Goal: Communication & Community: Ask a question

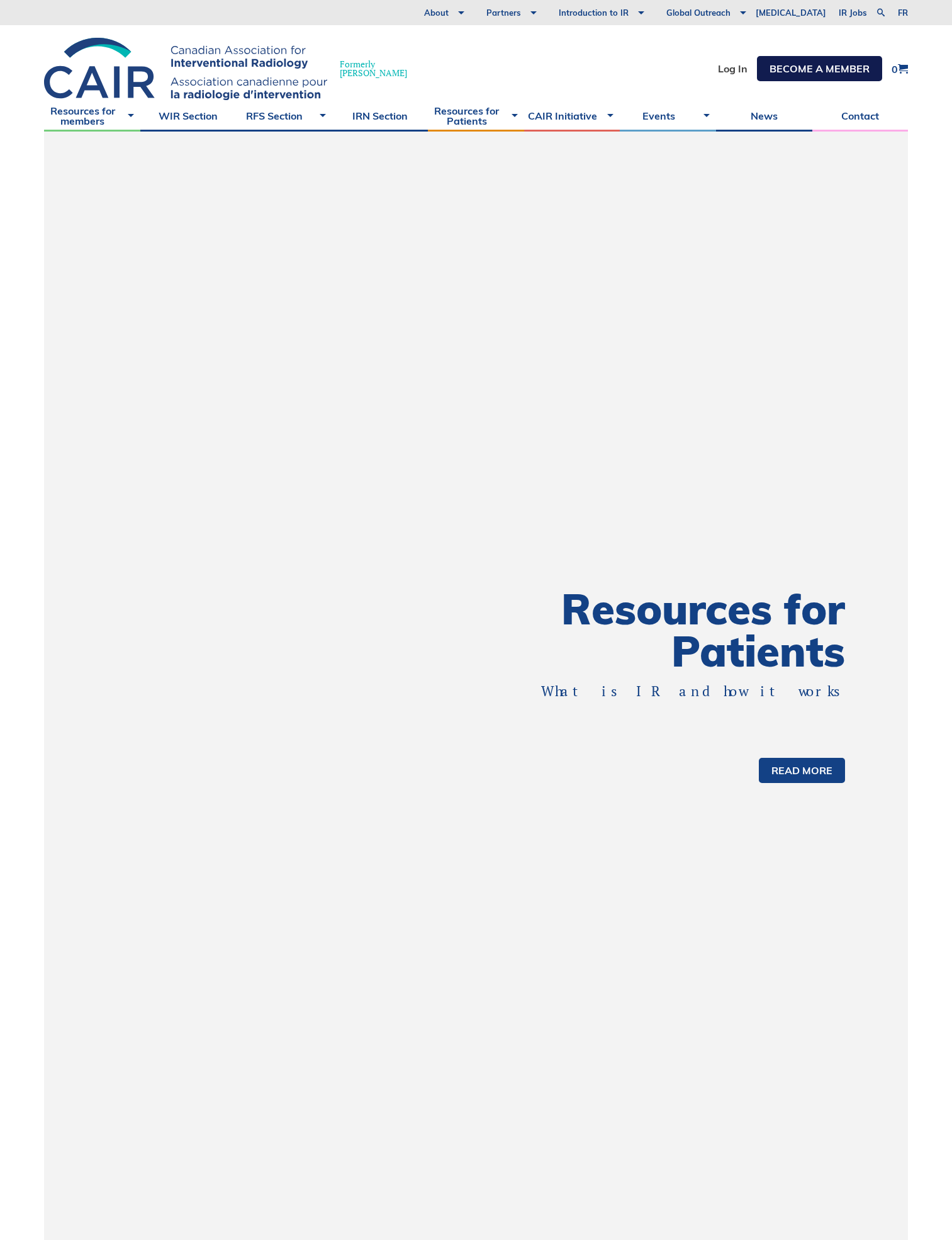
click at [769, 73] on link "Become a member" at bounding box center [819, 69] width 125 height 26
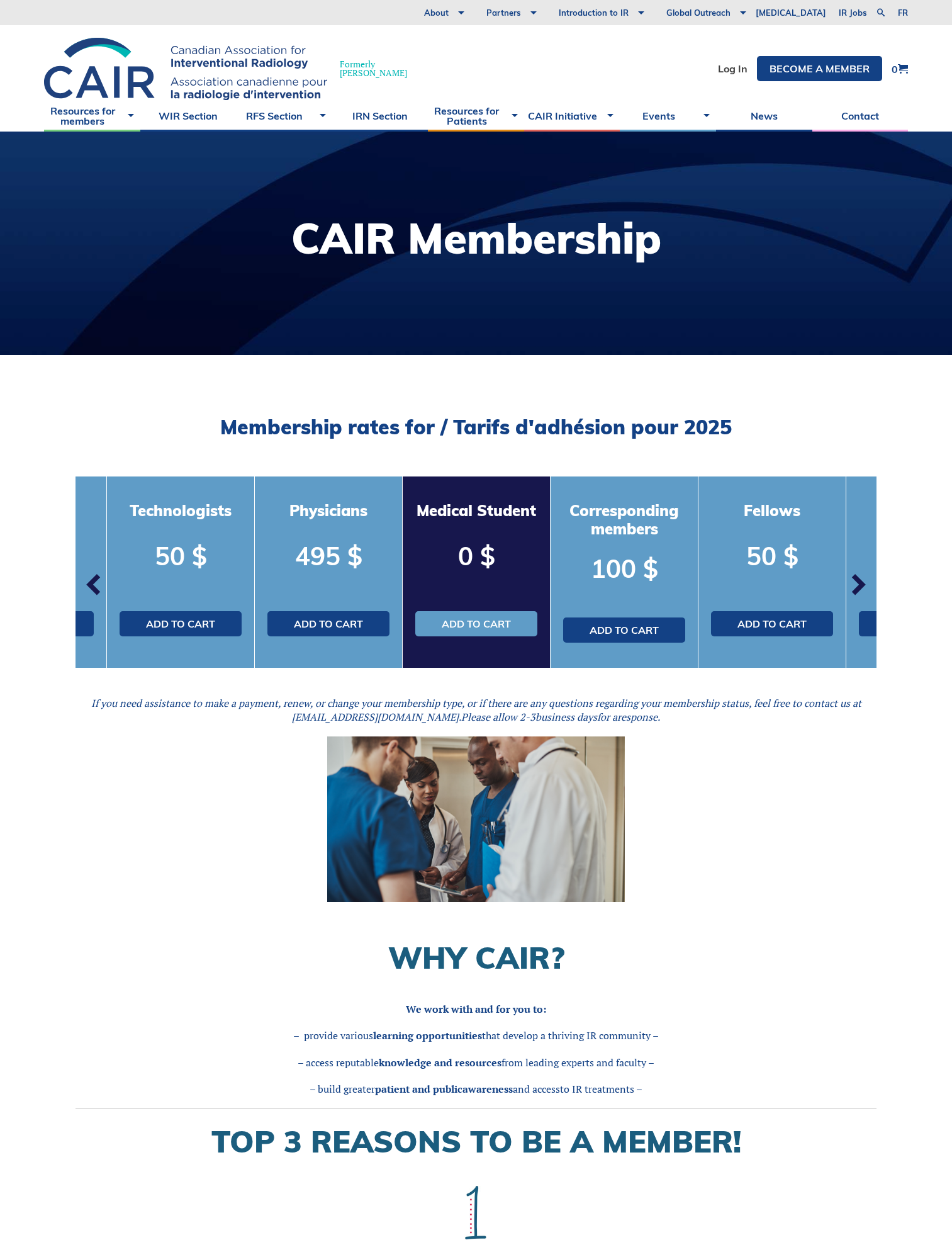
click at [855, 581] on span "button" at bounding box center [857, 585] width 37 height 37
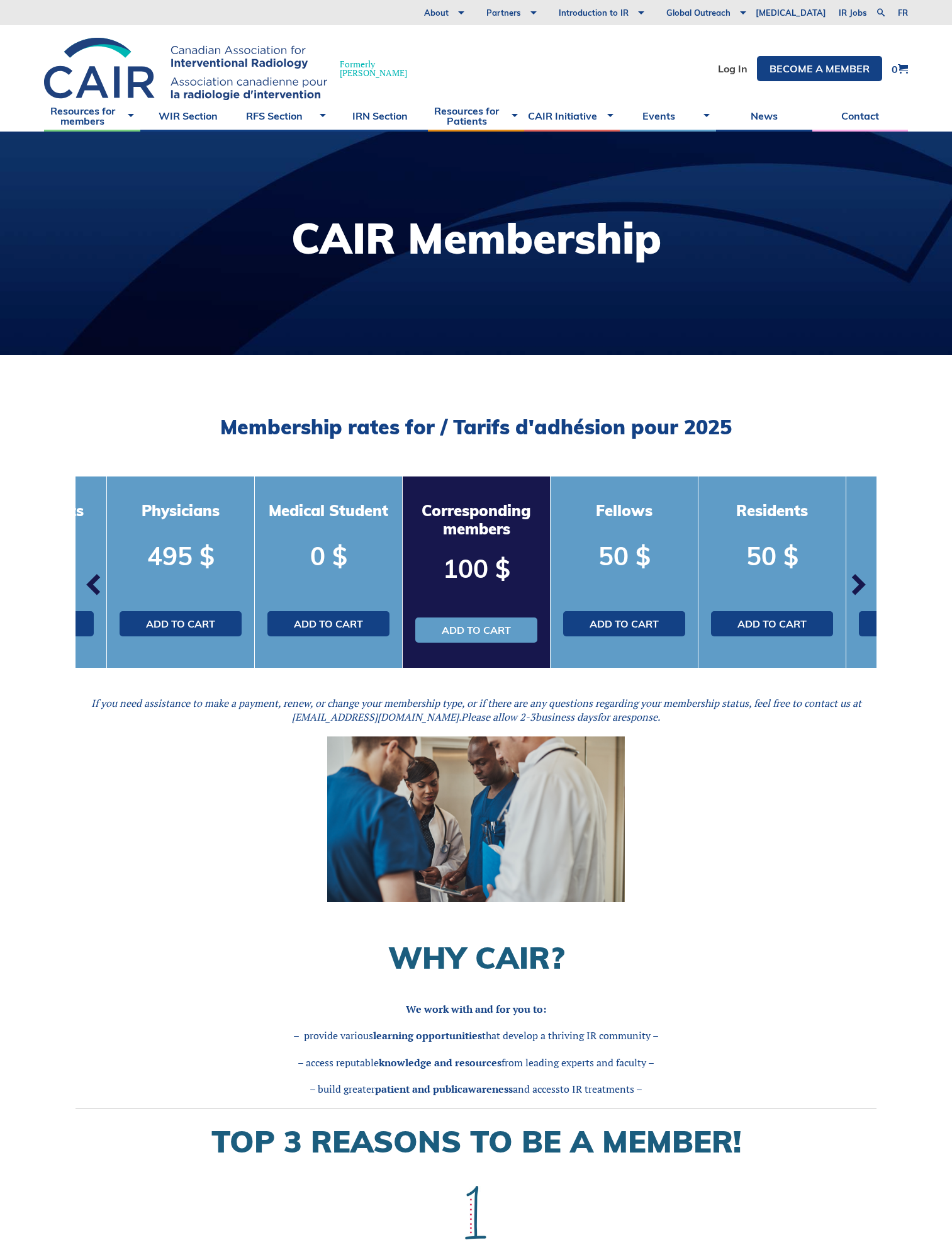
click at [855, 581] on span "button" at bounding box center [857, 585] width 37 height 37
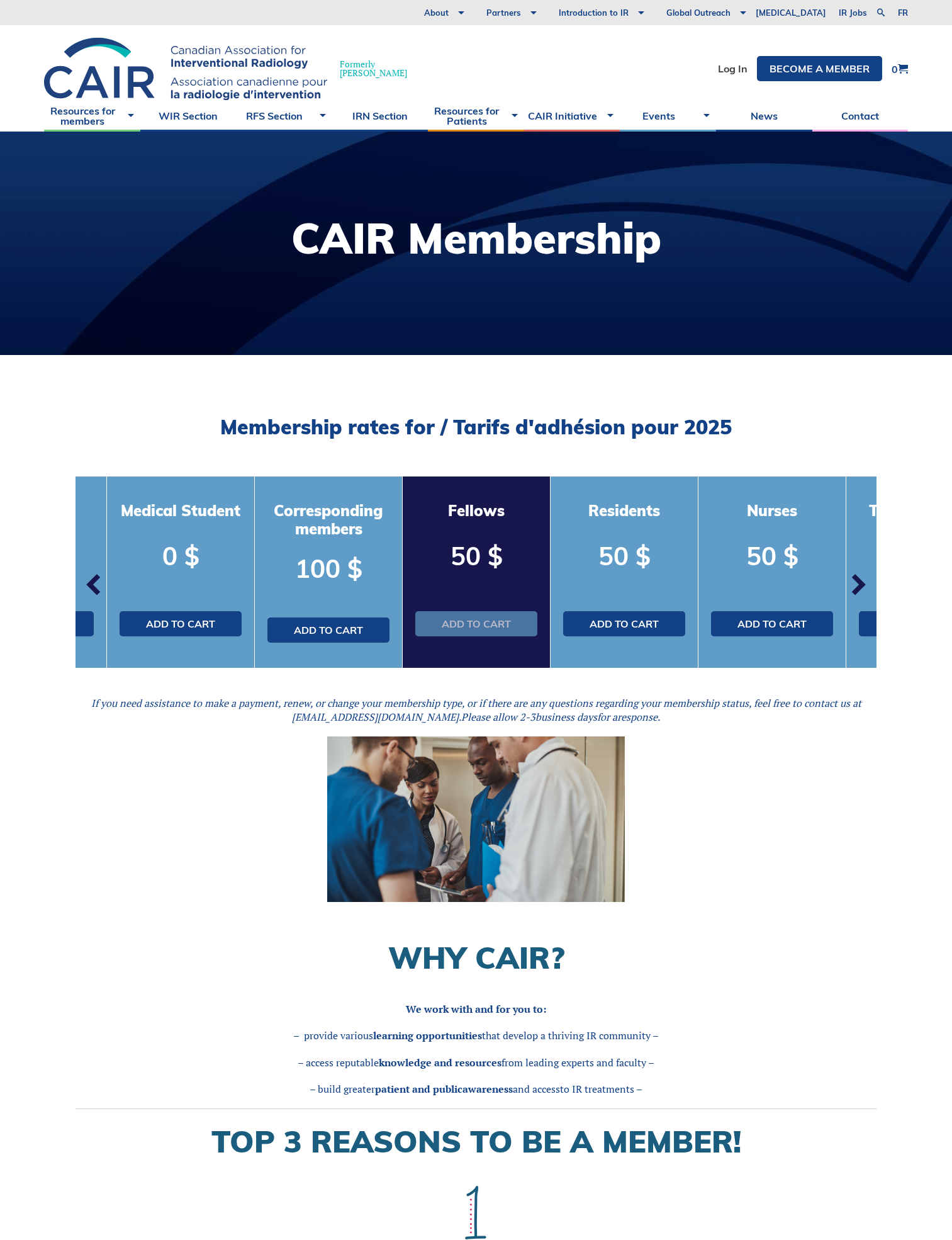
click at [512, 618] on link "Add to cart" at bounding box center [476, 624] width 122 height 26
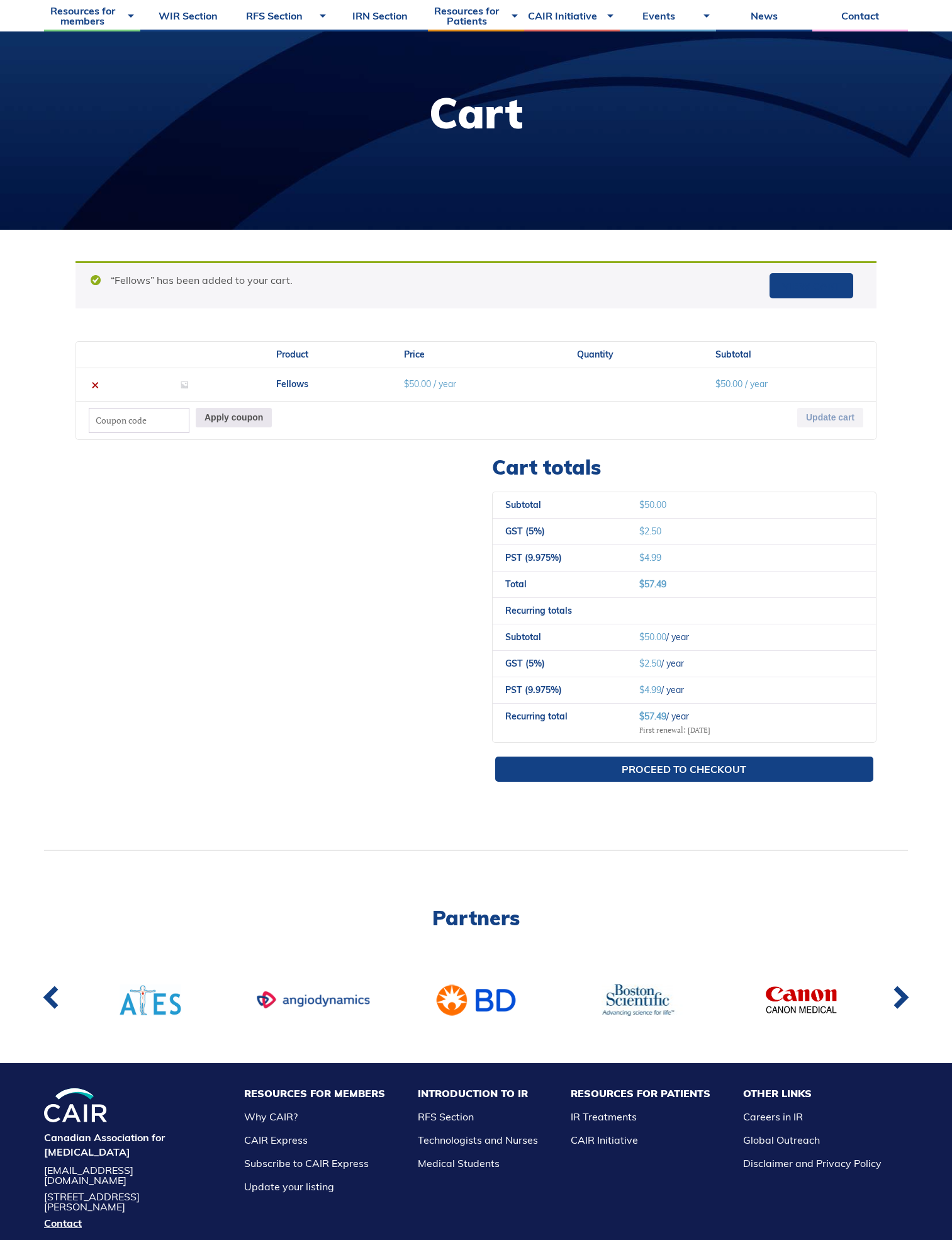
scroll to position [126, 0]
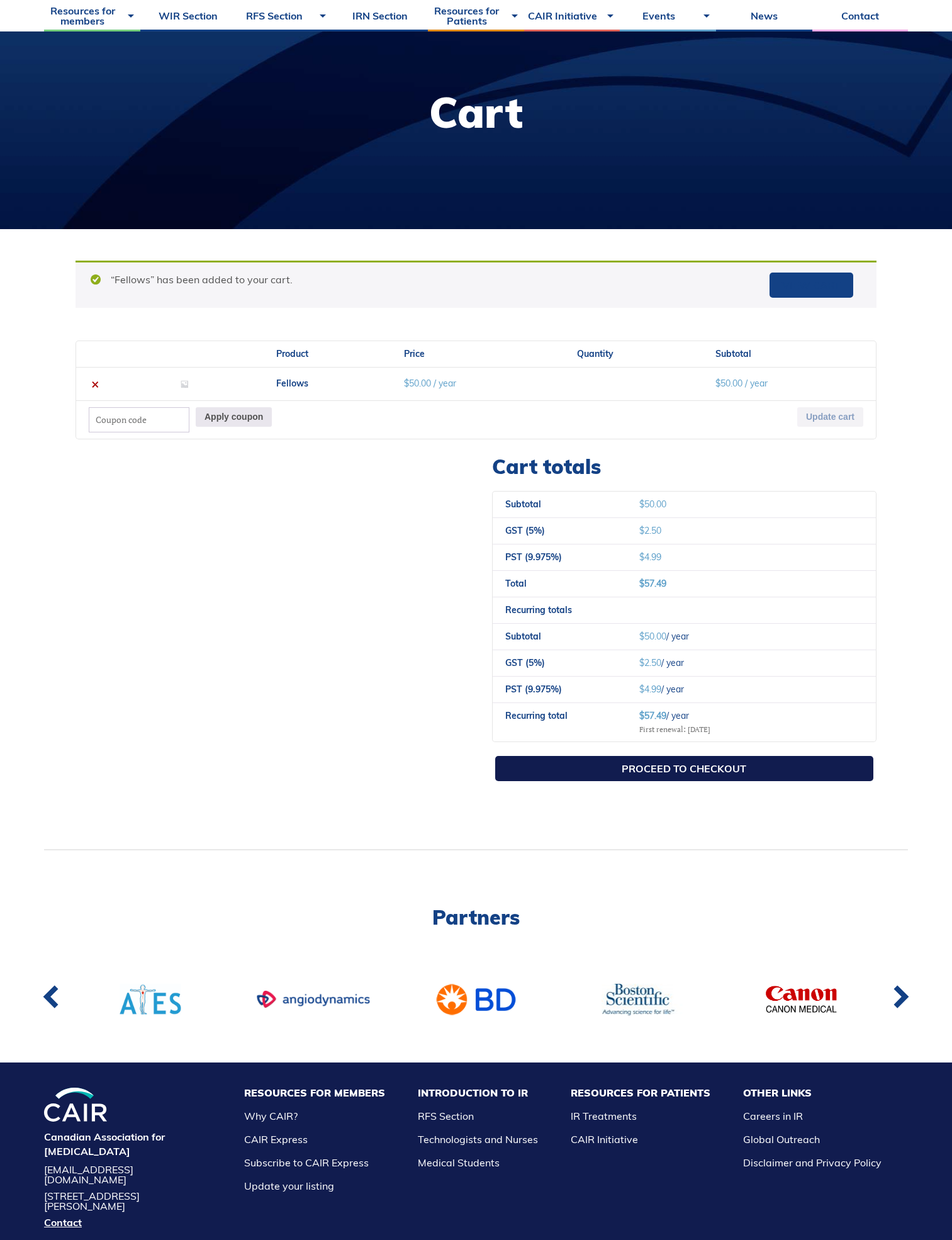
click at [633, 760] on link "Proceed to checkout" at bounding box center [685, 769] width 378 height 26
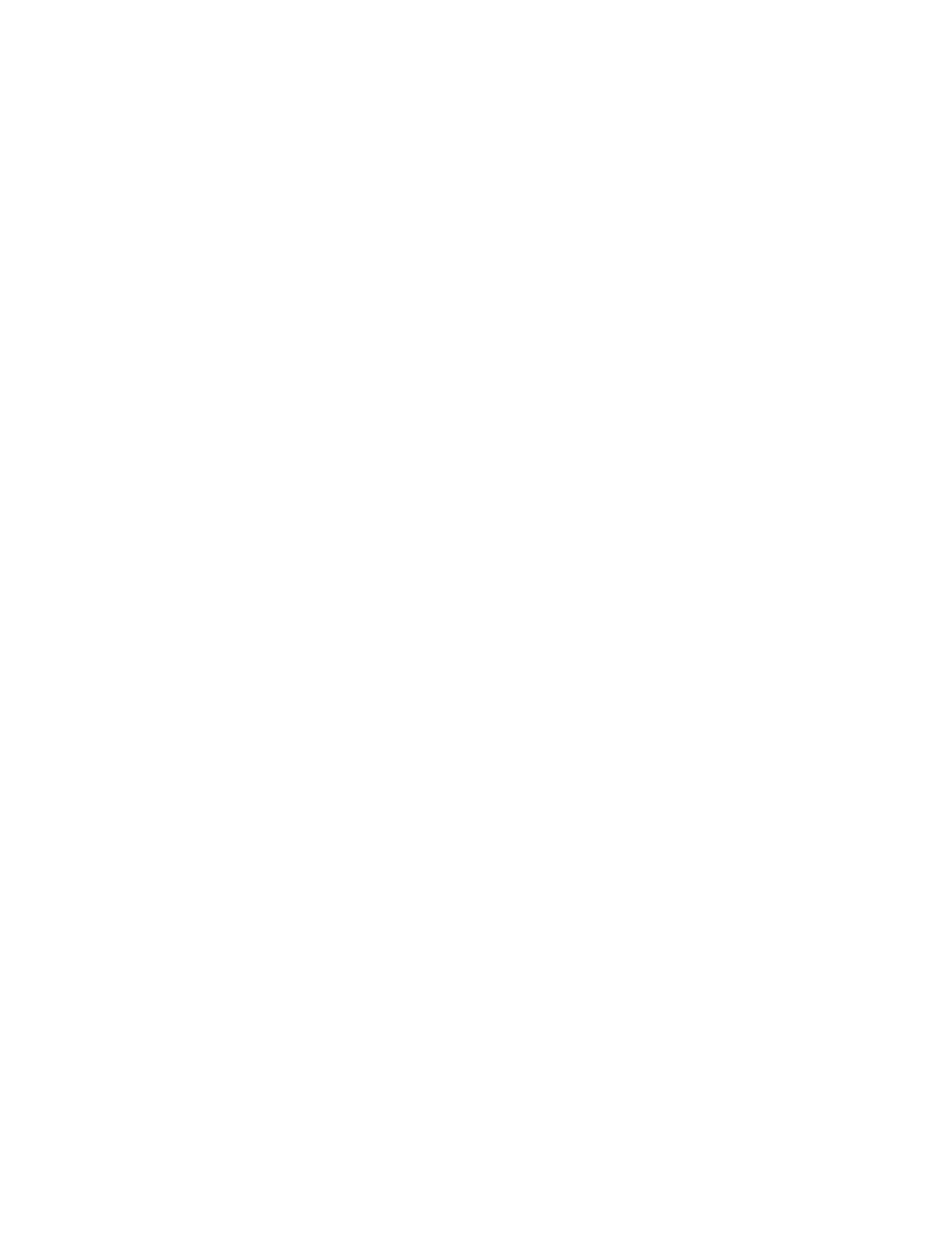
select select "QC"
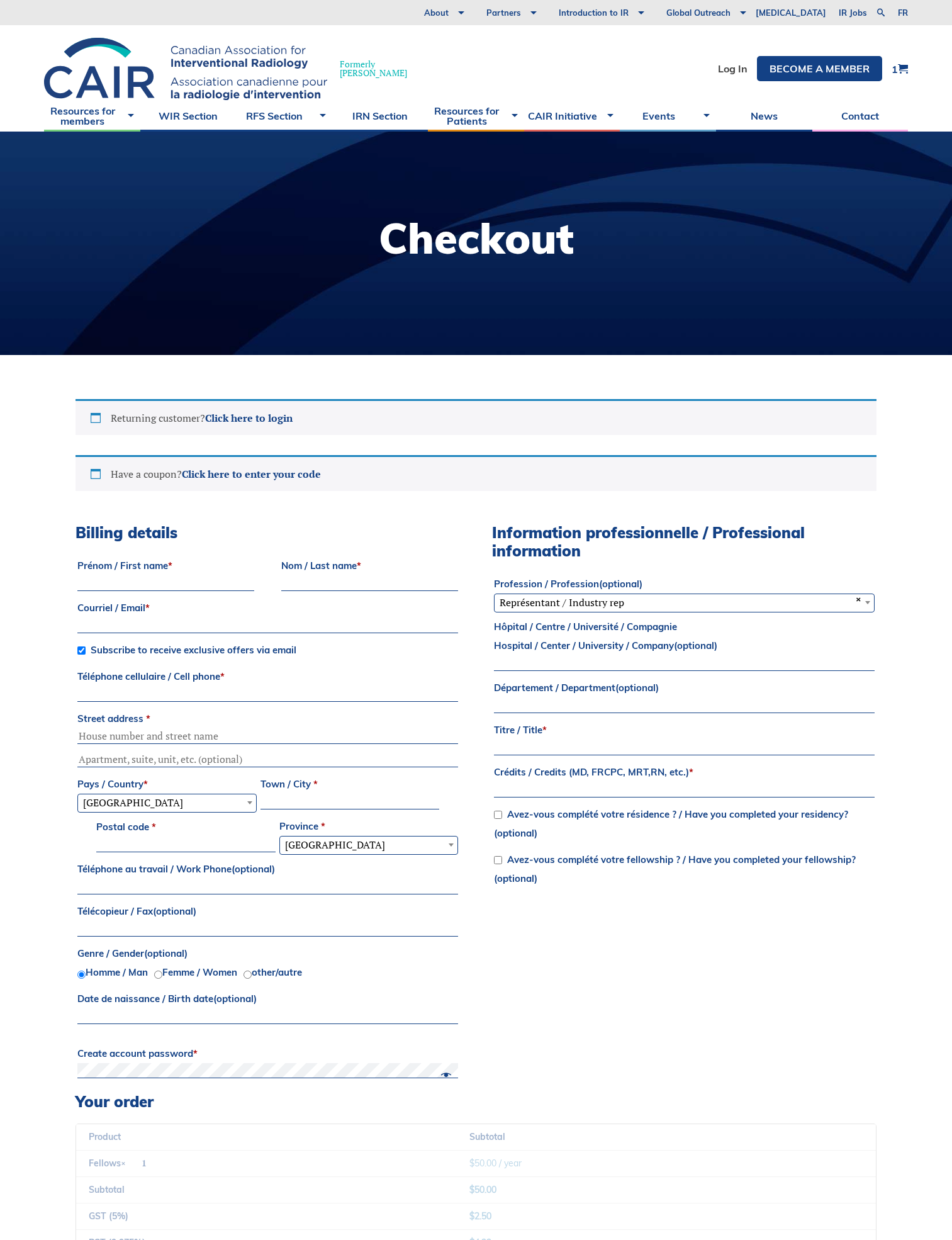
click at [233, 580] on input "Prénom / First name *" at bounding box center [166, 583] width 176 height 15
type input "Chaitanya"
type input "Shah"
type input "c"
type input "chaitanyabirenshah@gmail.com"
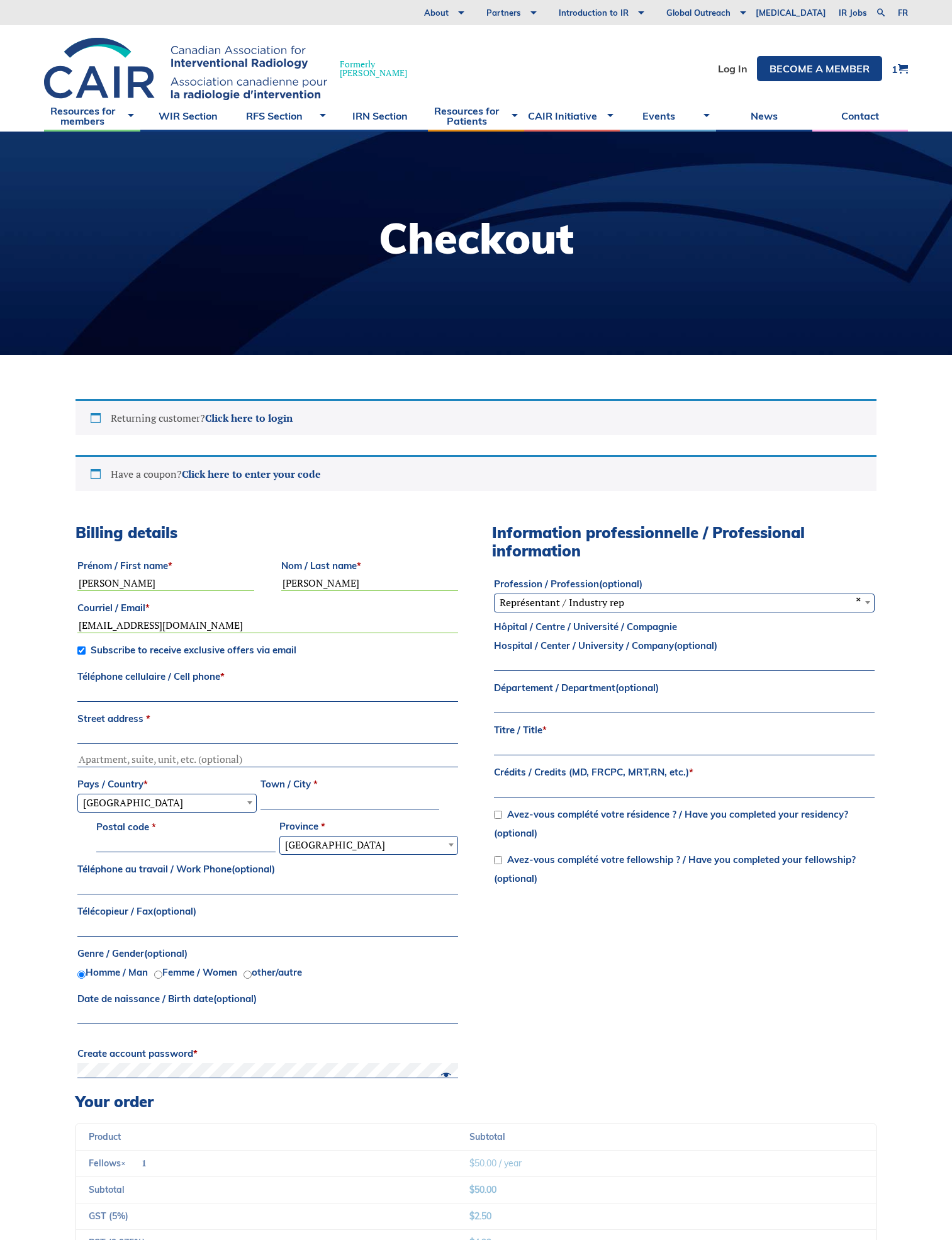
click at [192, 735] on input "Street address *" at bounding box center [268, 736] width 380 height 15
type input "7 West Springs Close SW"
click at [188, 800] on span "Canada" at bounding box center [167, 802] width 178 height 17
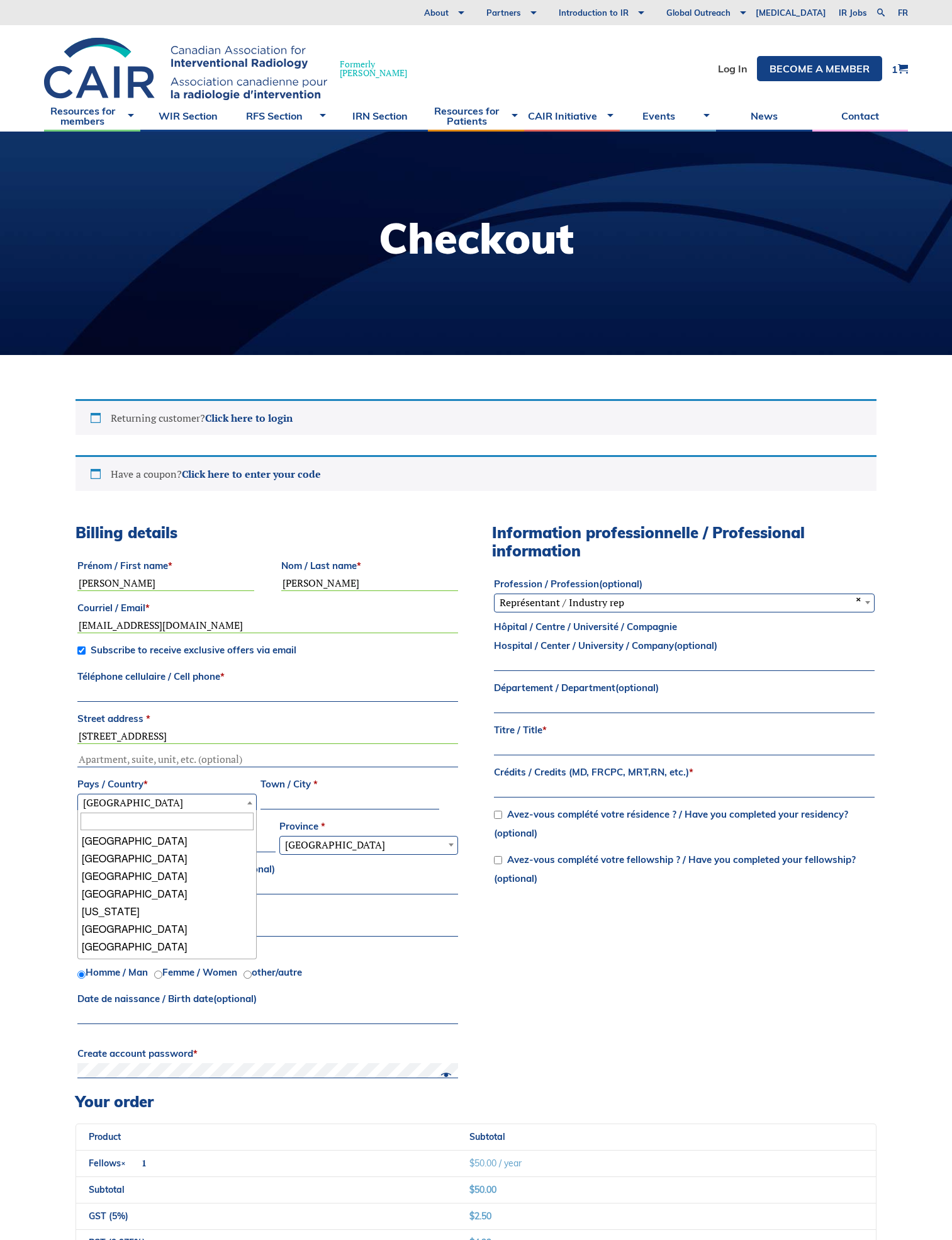
scroll to position [670, 0]
click at [264, 800] on input "Town / City *" at bounding box center [350, 801] width 179 height 15
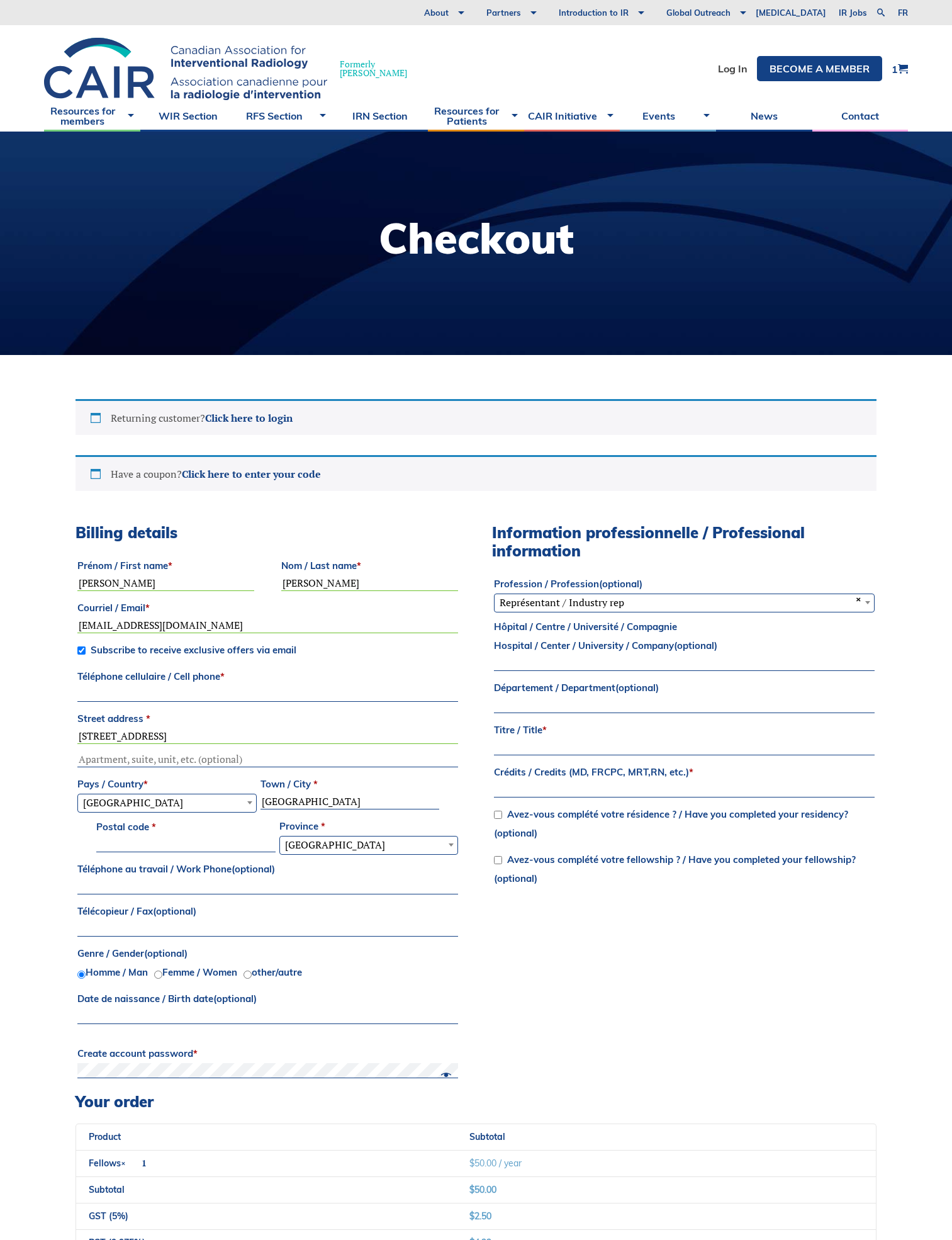
type input "Calgary"
click at [255, 841] on input "Postal code *" at bounding box center [186, 844] width 179 height 15
type input "T3H 4S7"
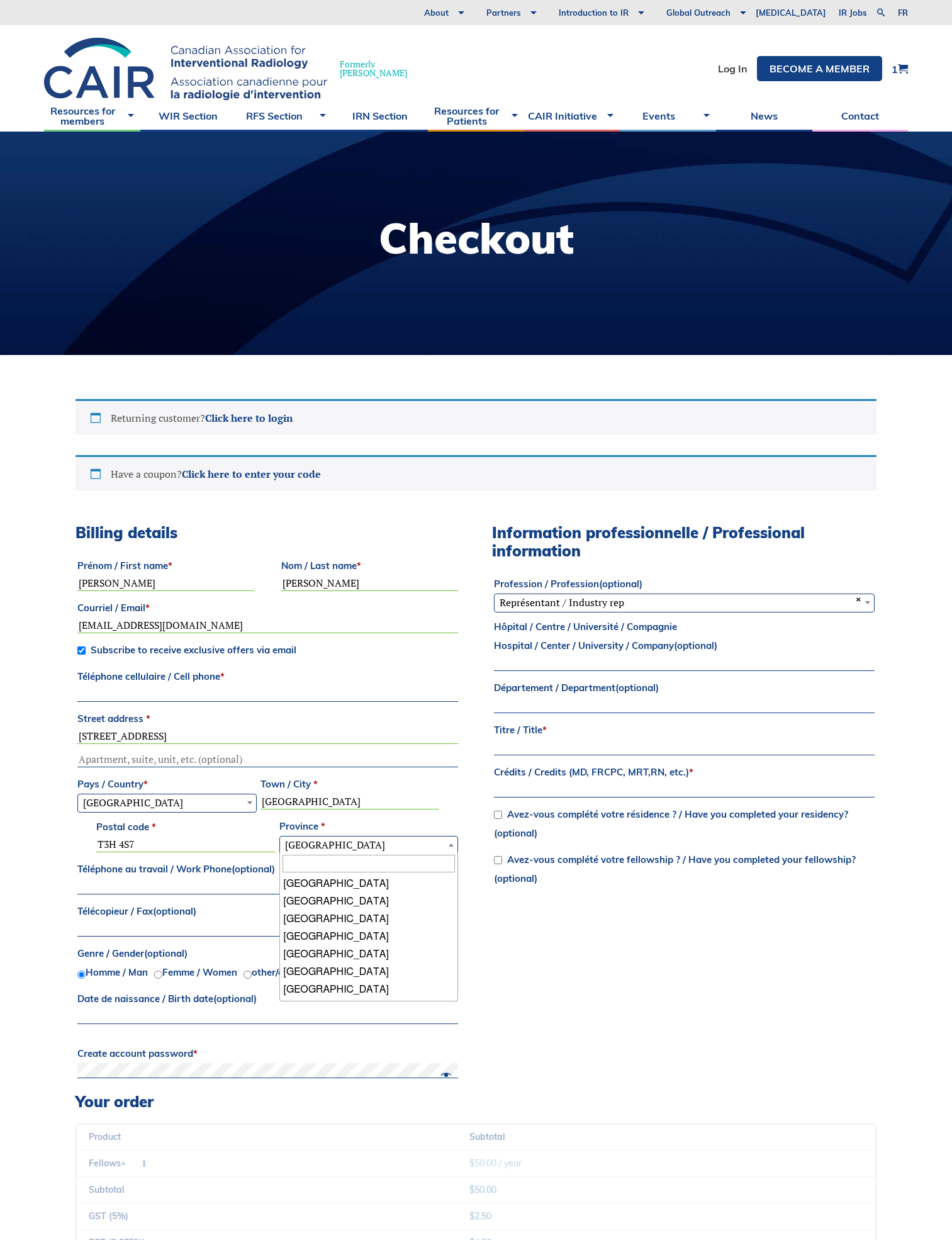
click at [287, 844] on span "Quebec" at bounding box center [369, 845] width 178 height 17
select select "AB"
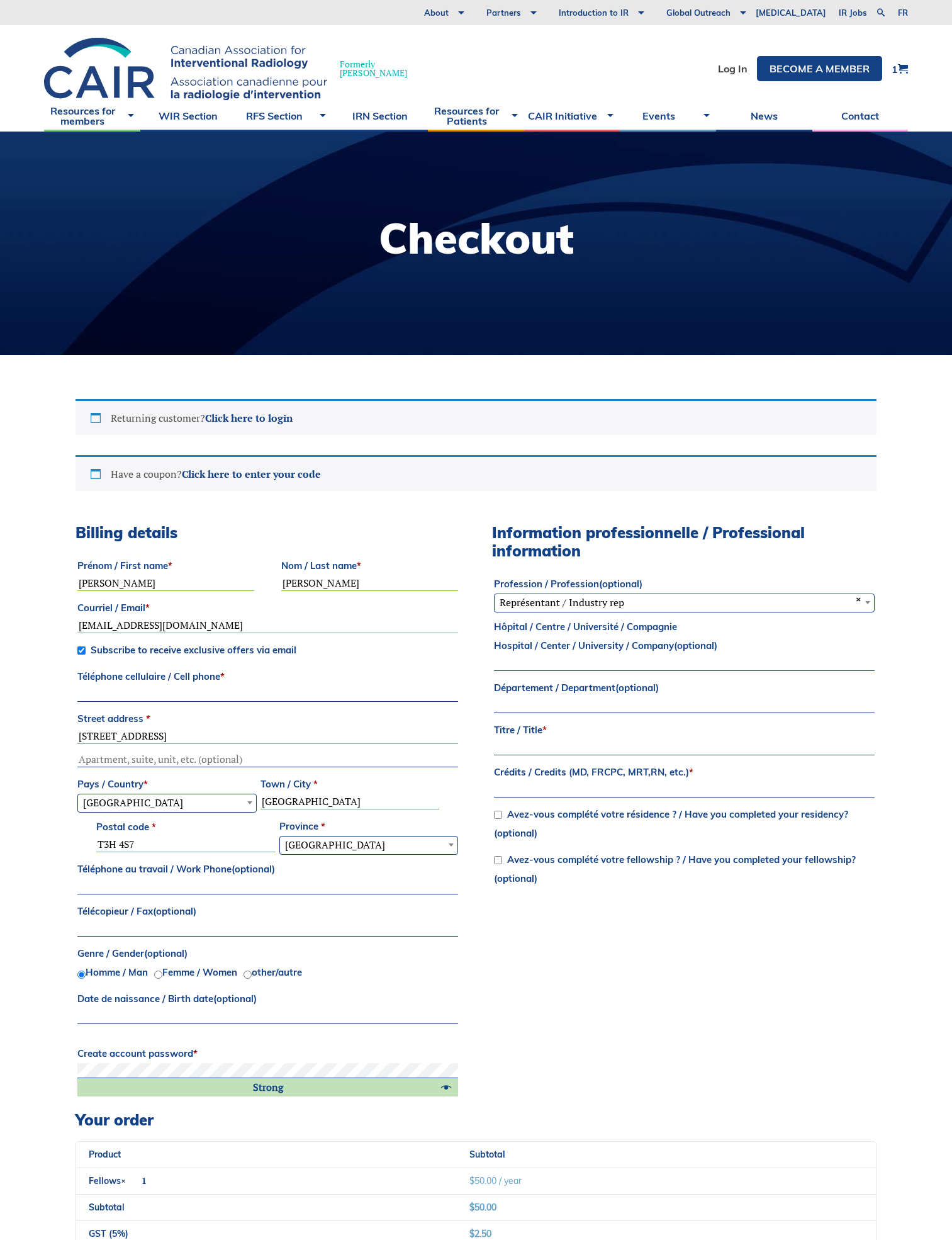
click at [623, 612] on body "About Vision and Mission Board of Directors Annual Reports Financial Statements…" at bounding box center [476, 620] width 952 height 1240
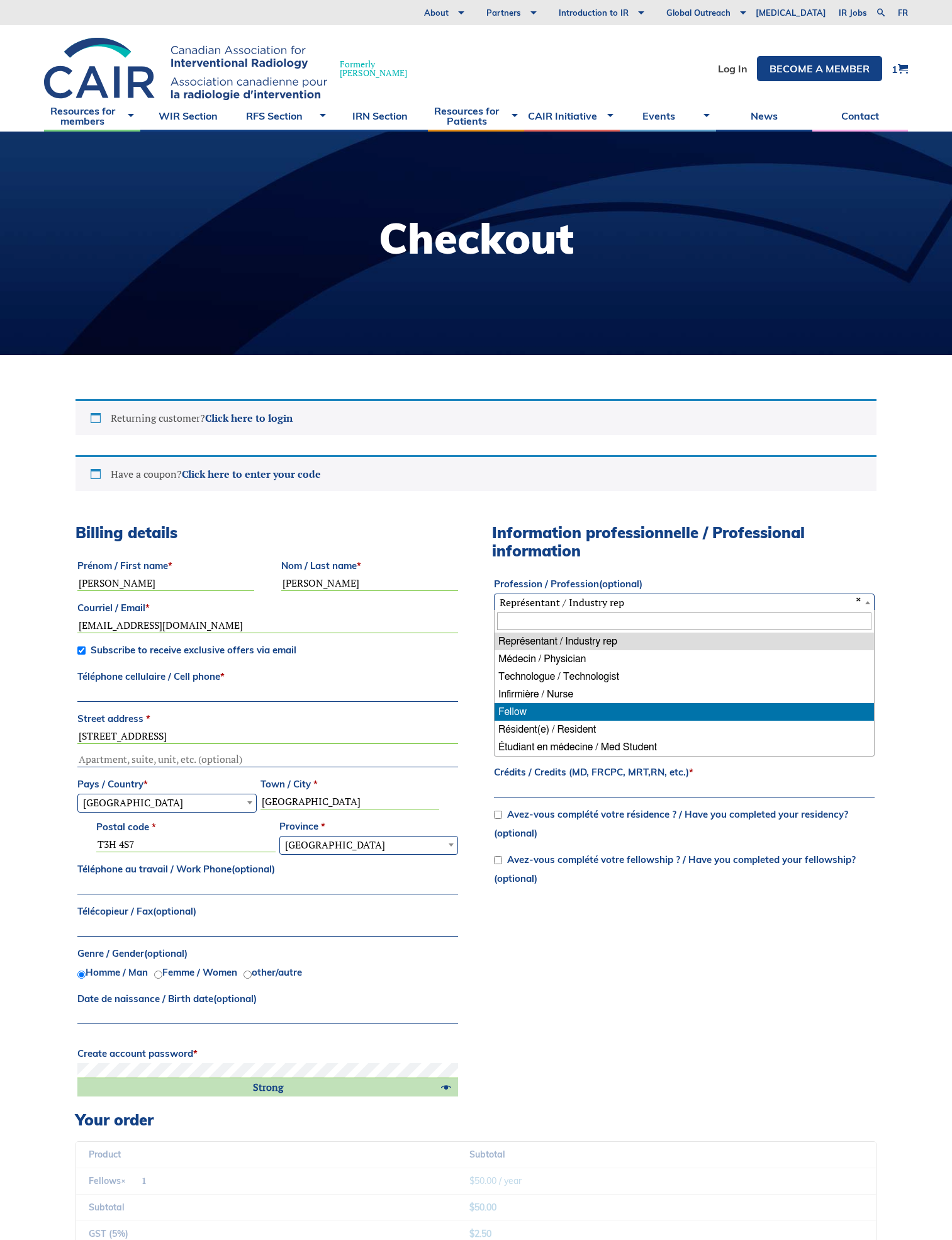
select select "fellow"
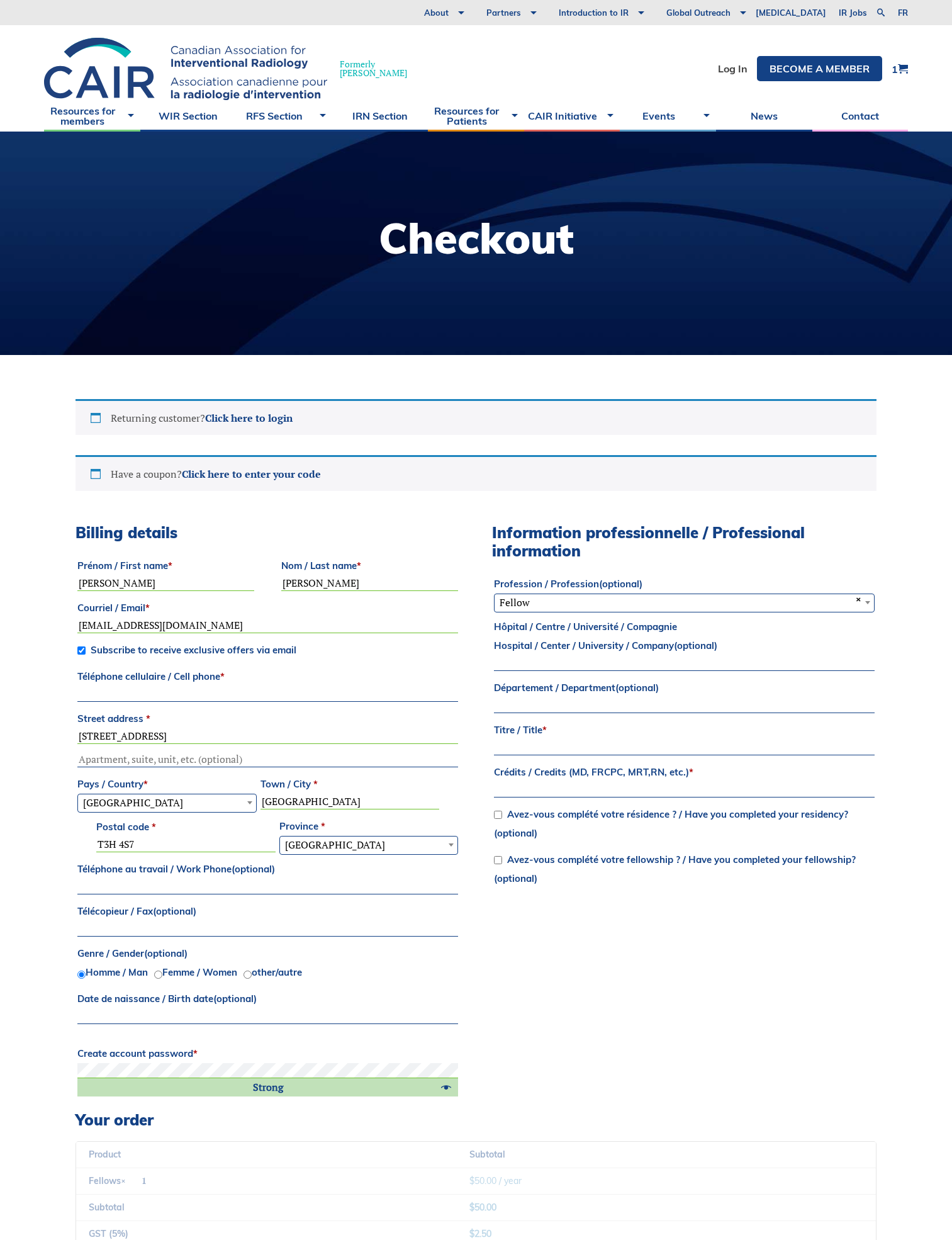
click at [582, 744] on input "Titre / Title *" at bounding box center [684, 747] width 380 height 15
type input "Dr."
click at [579, 785] on input "Crédits / Credits (MD, FRCPC, MRT,RN, etc.) *" at bounding box center [684, 790] width 380 height 15
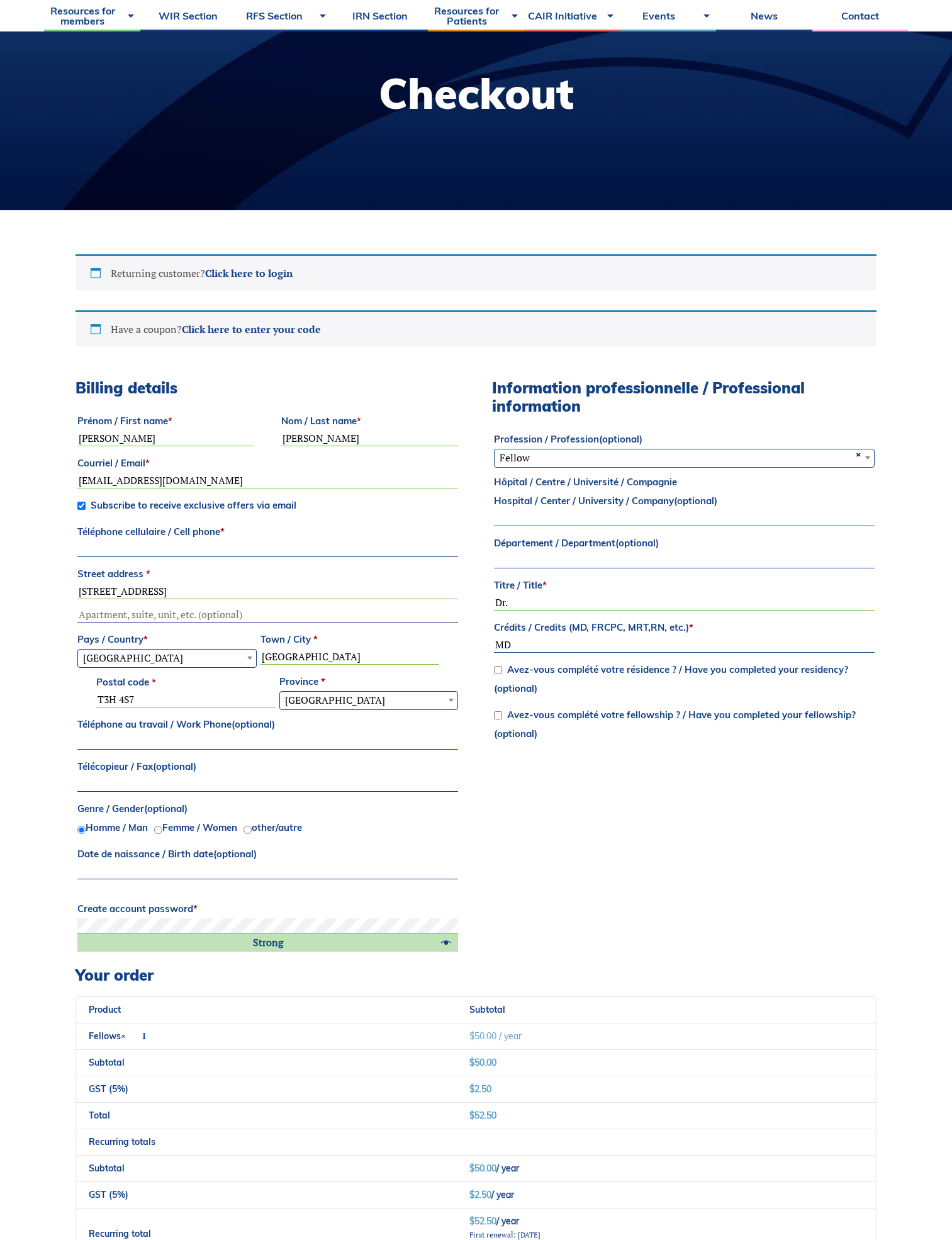
scroll to position [189, 0]
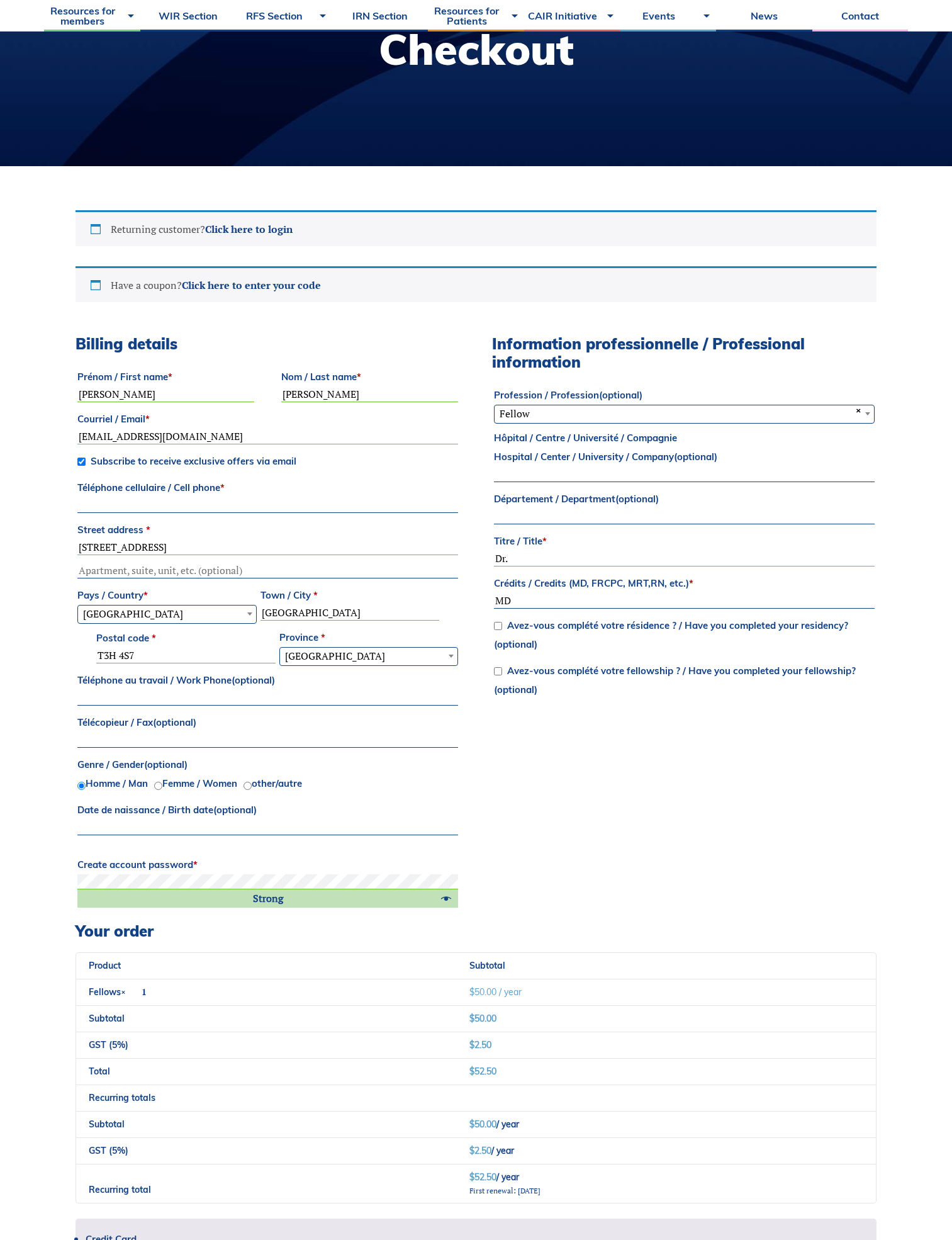
type input "MD"
click at [532, 818] on div "Billing details Prénom / First name * Chaitanya Nom / Last name * Shah Courriel…" at bounding box center [476, 628] width 801 height 586
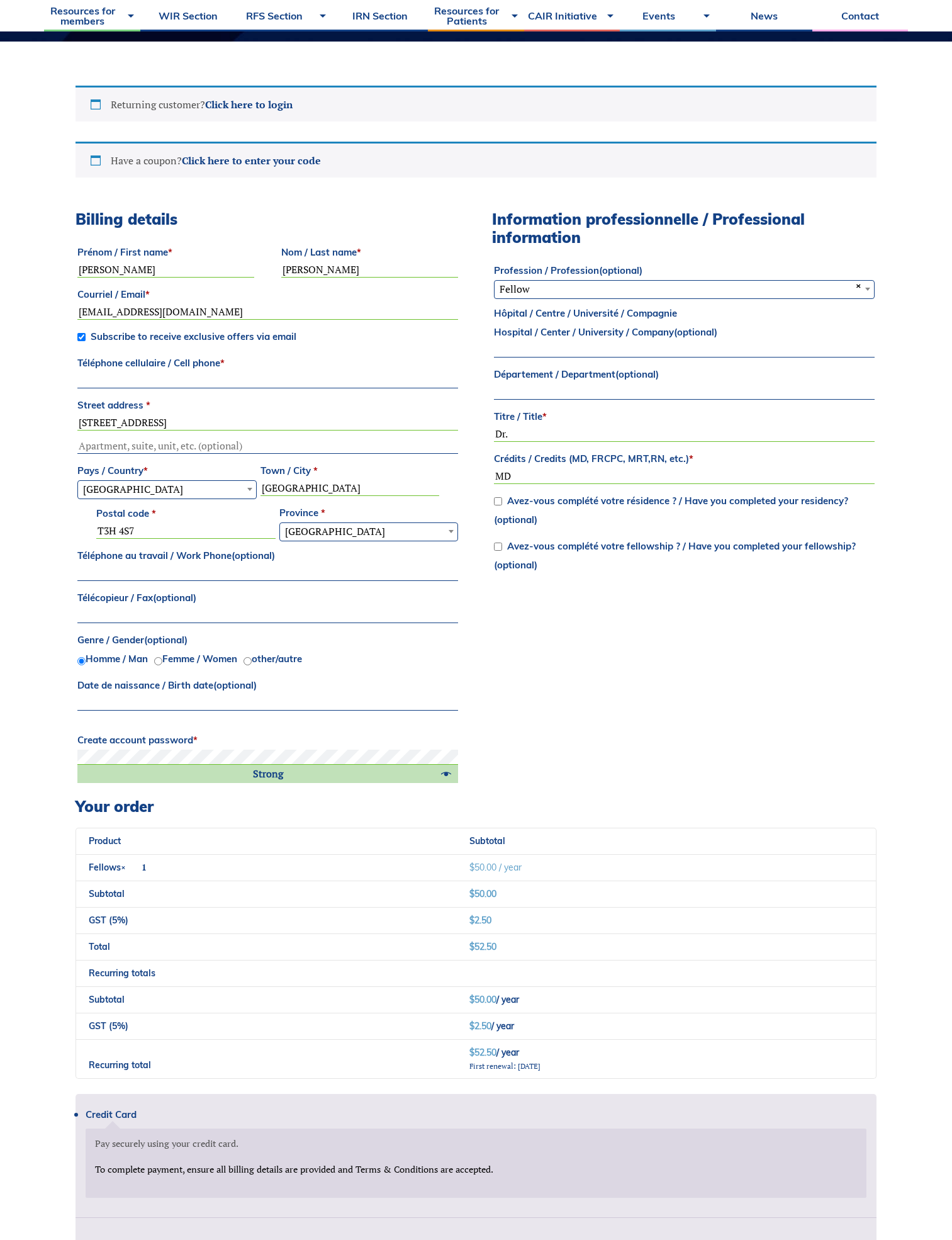
scroll to position [314, 0]
click at [503, 769] on div "Billing details Prénom / First name * Chaitanya Nom / Last name * Shah Courriel…" at bounding box center [476, 502] width 801 height 586
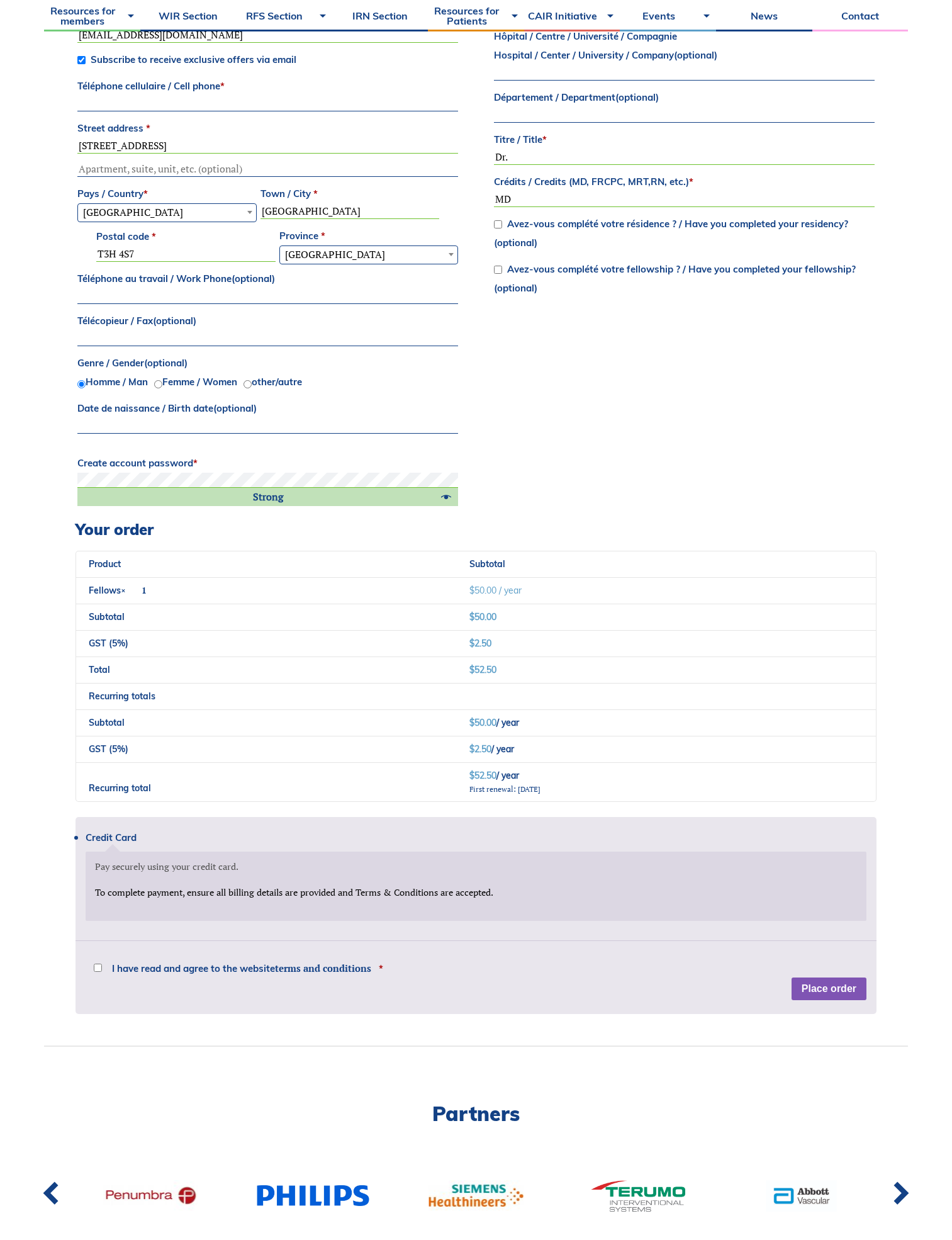
scroll to position [630, 0]
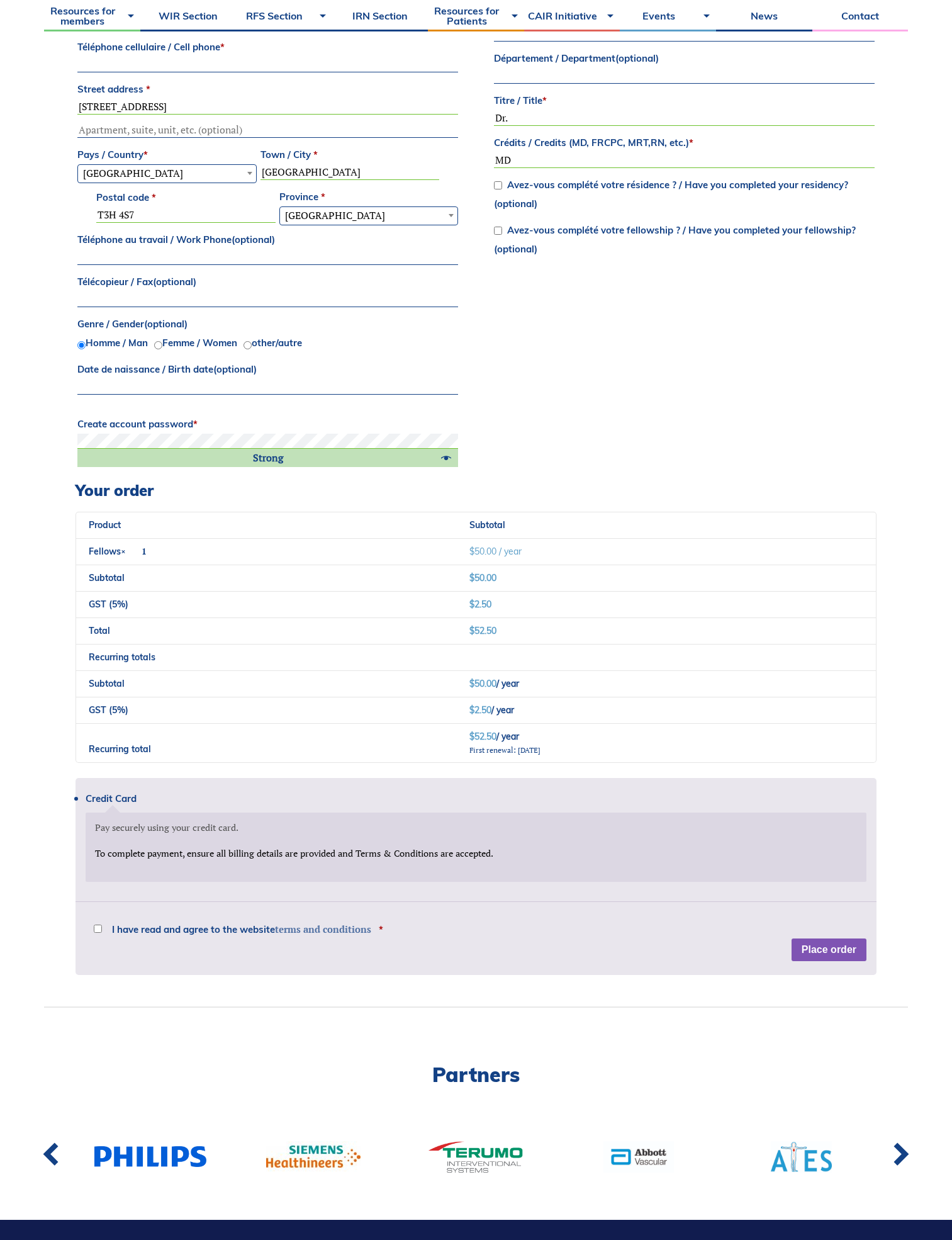
click at [349, 923] on link "terms and conditions" at bounding box center [323, 929] width 97 height 13
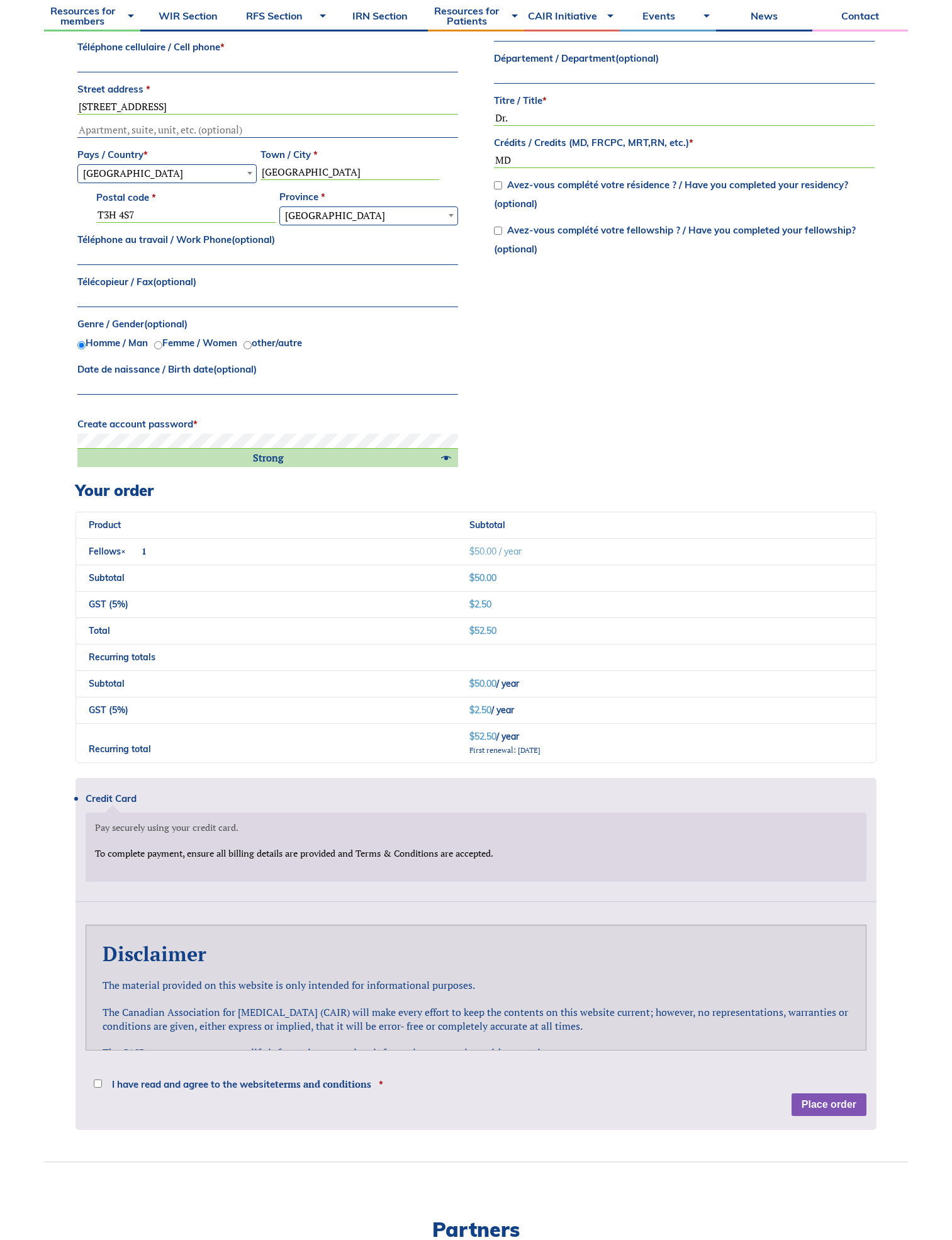
click at [253, 1086] on span "I have read and agree to the website terms and conditions" at bounding box center [241, 1084] width 259 height 10
click at [102, 1086] on input "I have read and agree to the website terms and conditions *" at bounding box center [98, 1083] width 8 height 8
checkbox input "true"
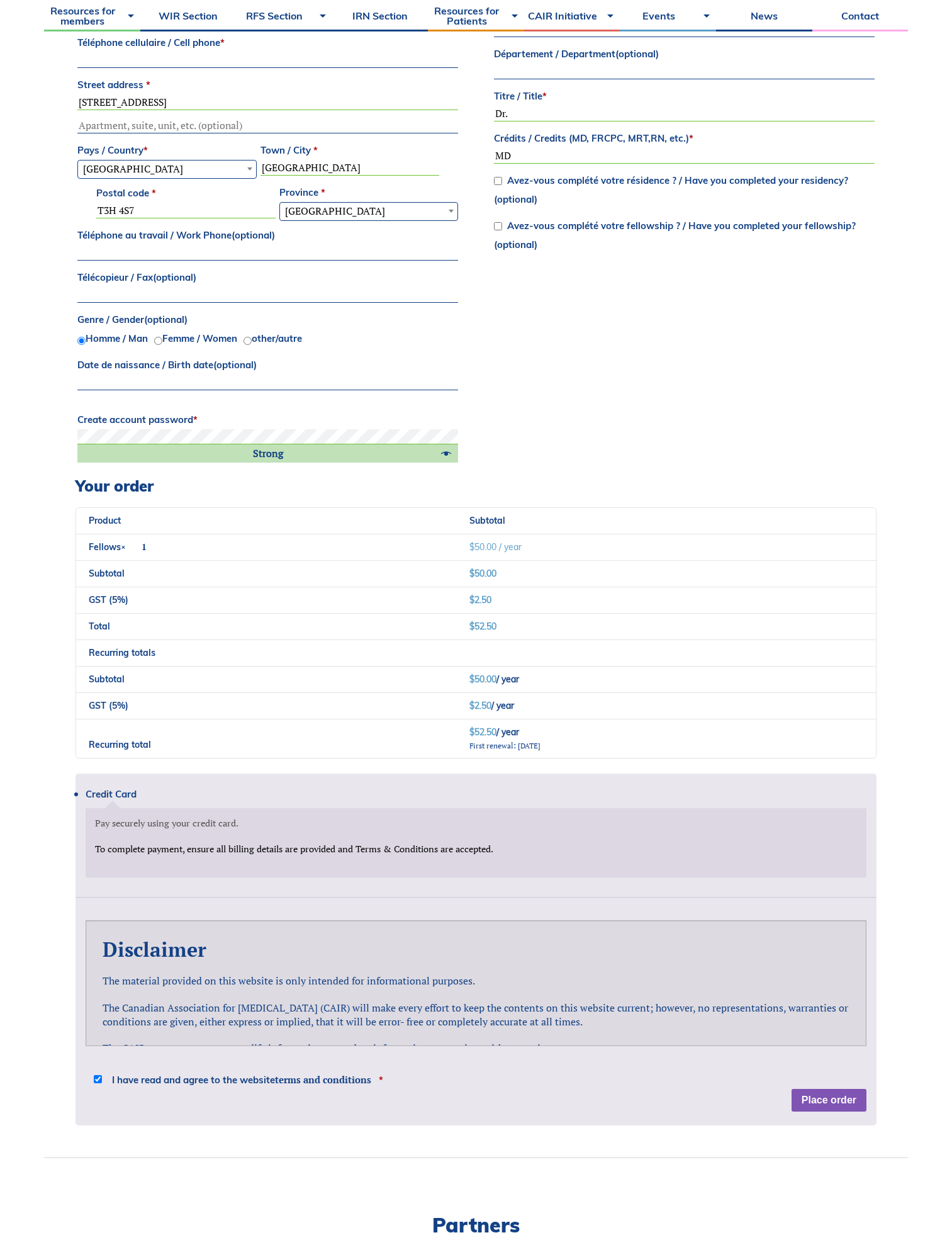
scroll to position [755, 0]
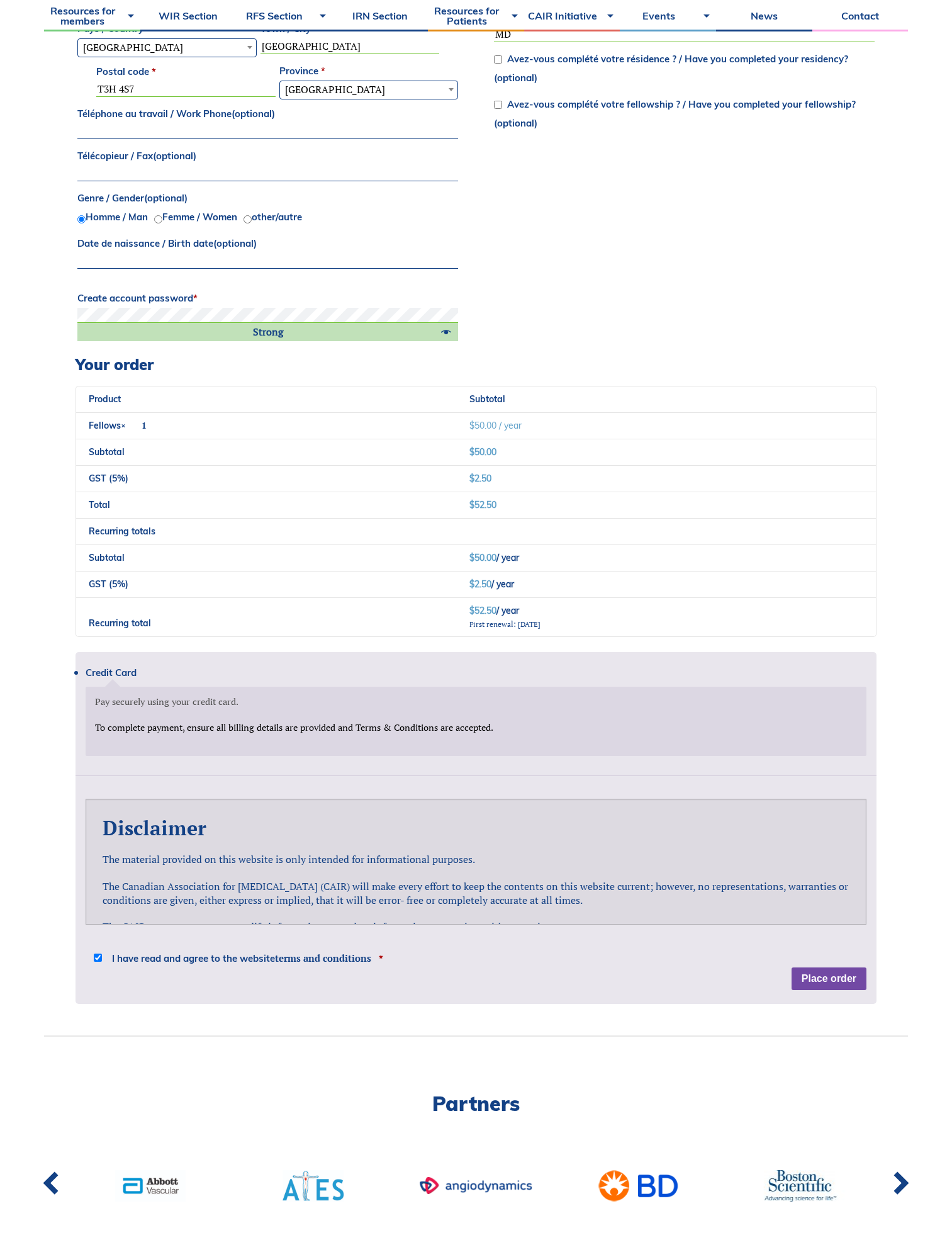
click at [831, 984] on button "Place order" at bounding box center [829, 979] width 75 height 23
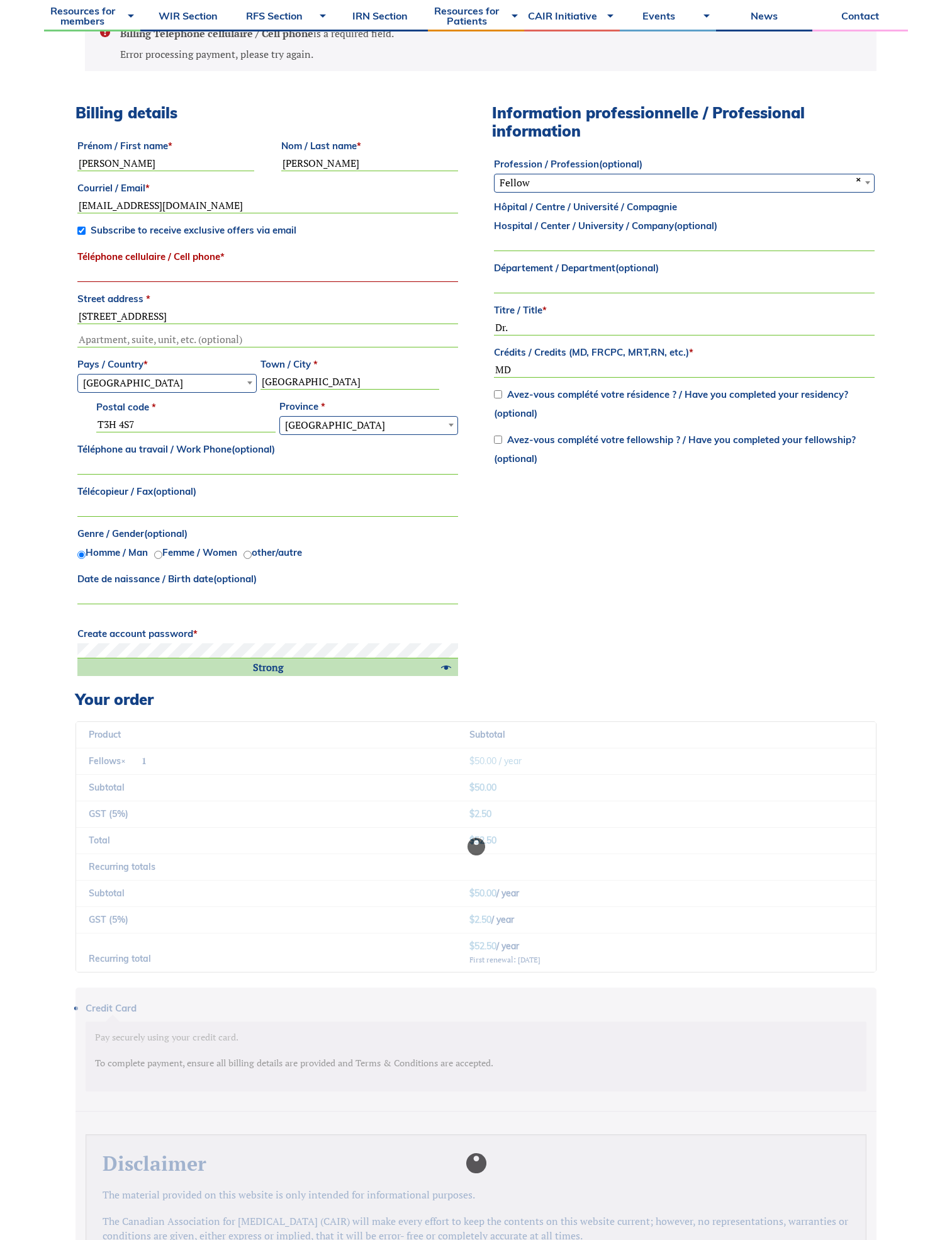
scroll to position [460, 0]
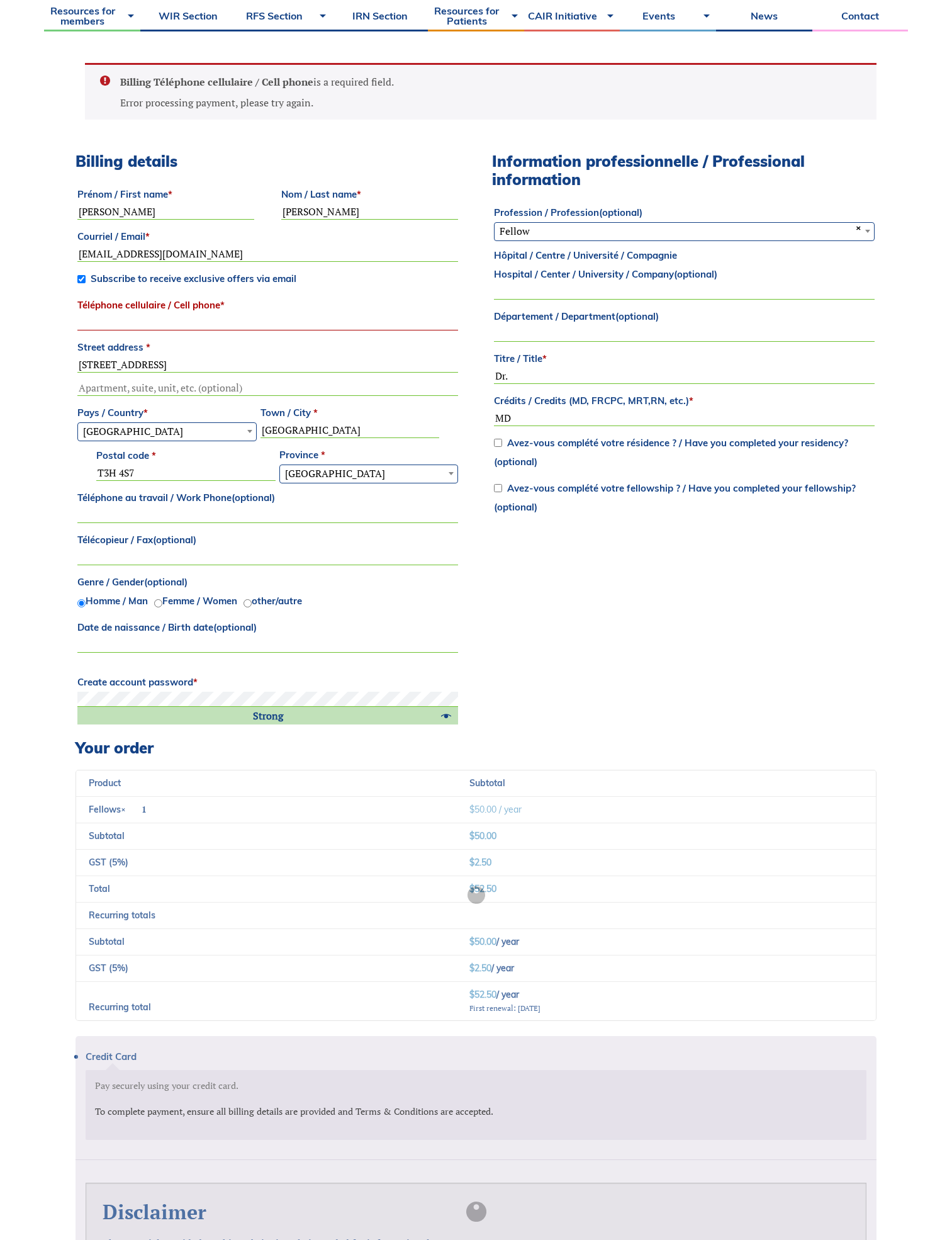
click at [352, 316] on input "Téléphone cellulaire / Cell phone *" at bounding box center [268, 322] width 380 height 15
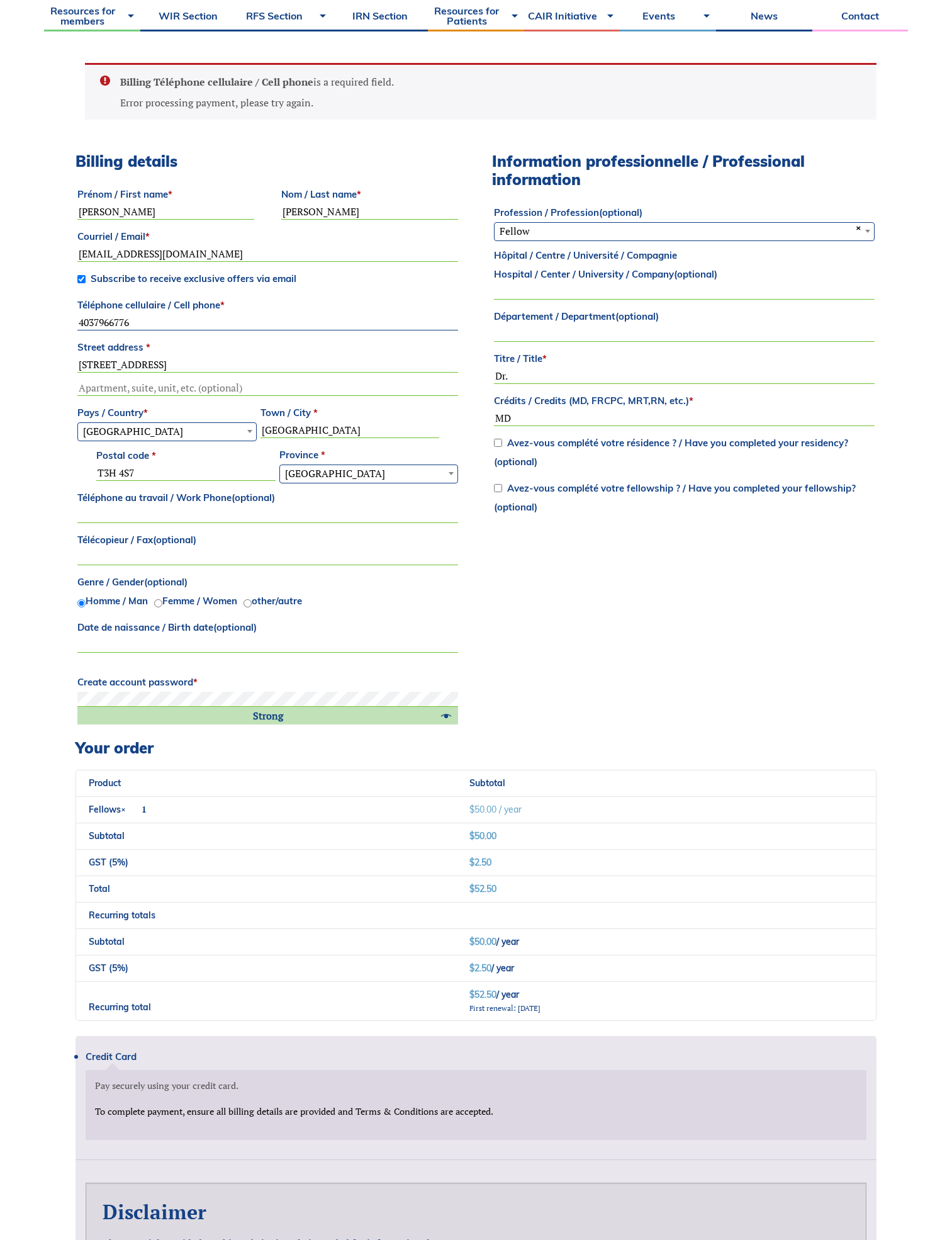
type input "4037966776"
click at [652, 558] on div "Billing details Prénom / First name * Chaitanya Nom / Last name * Shah Courriel…" at bounding box center [476, 446] width 801 height 586
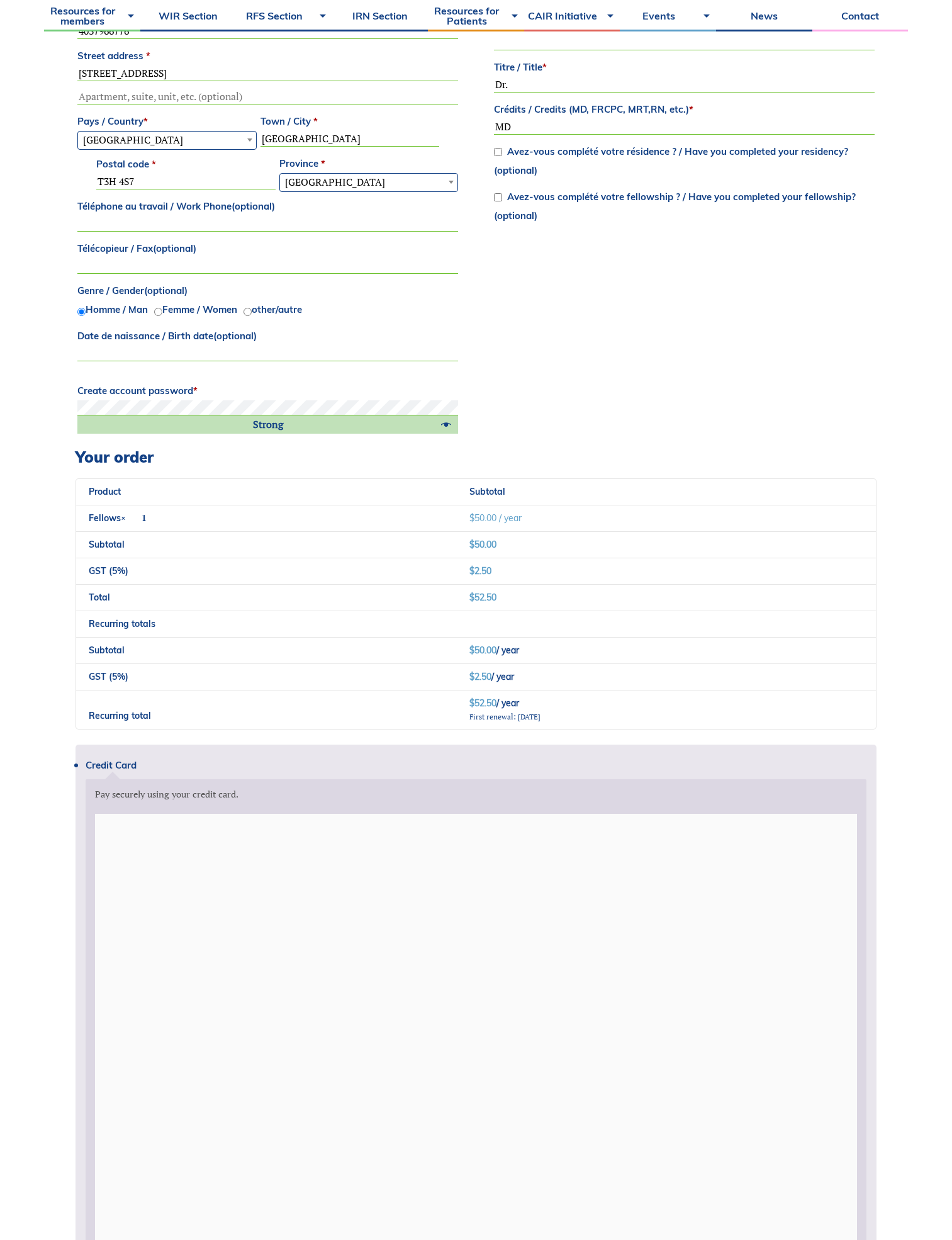
scroll to position [825, 0]
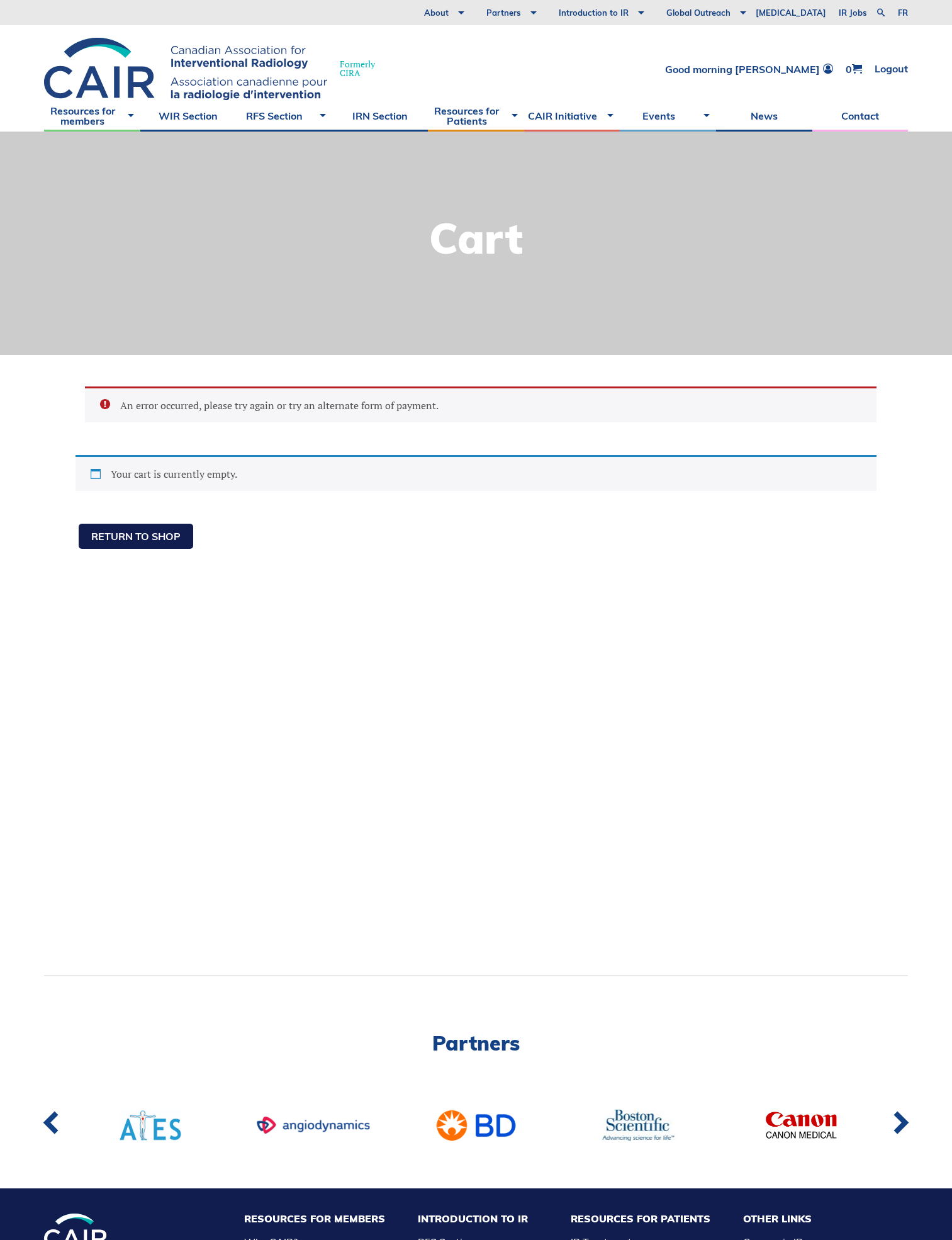
click at [169, 546] on link "Return to shop" at bounding box center [136, 536] width 114 height 26
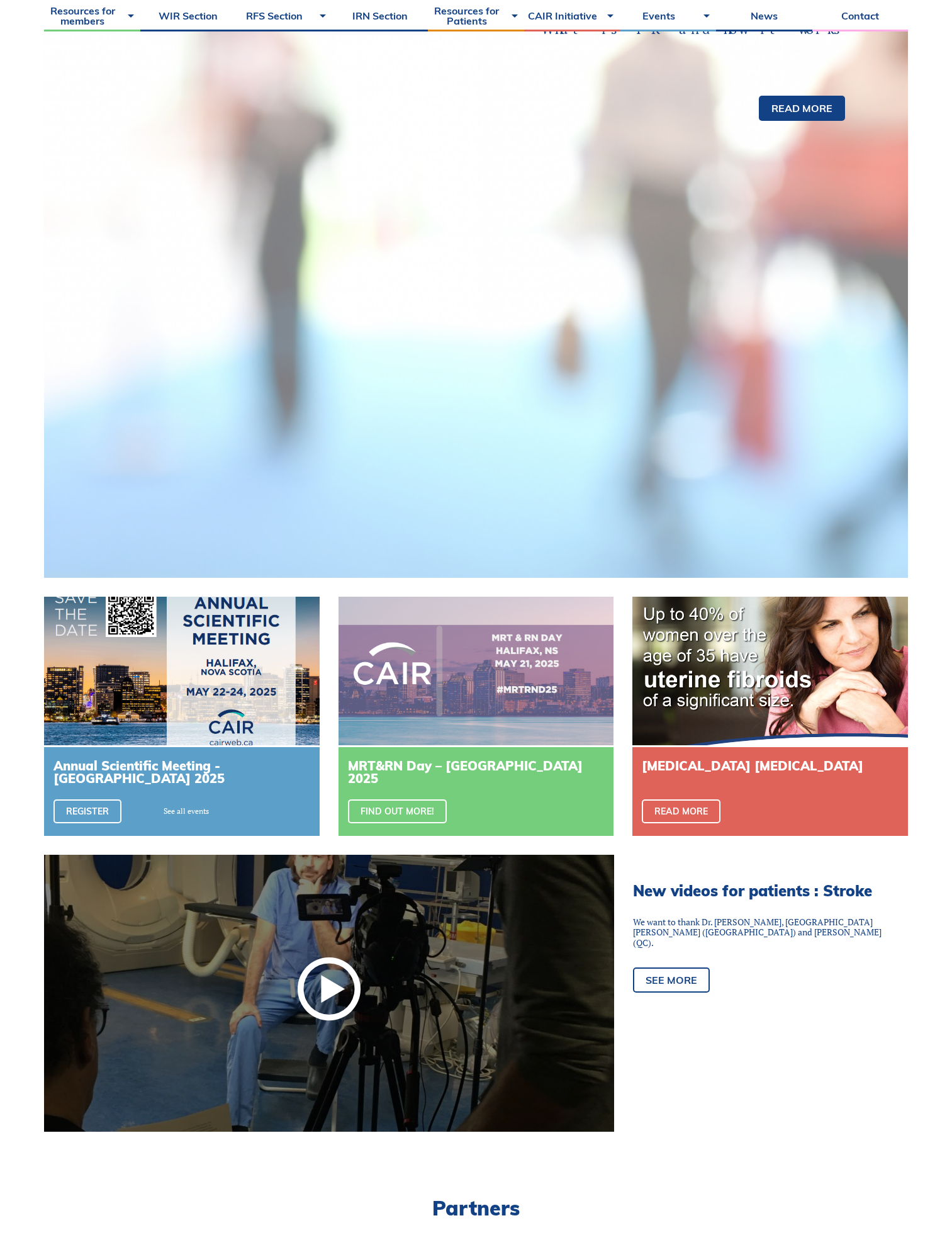
scroll to position [1042, 0]
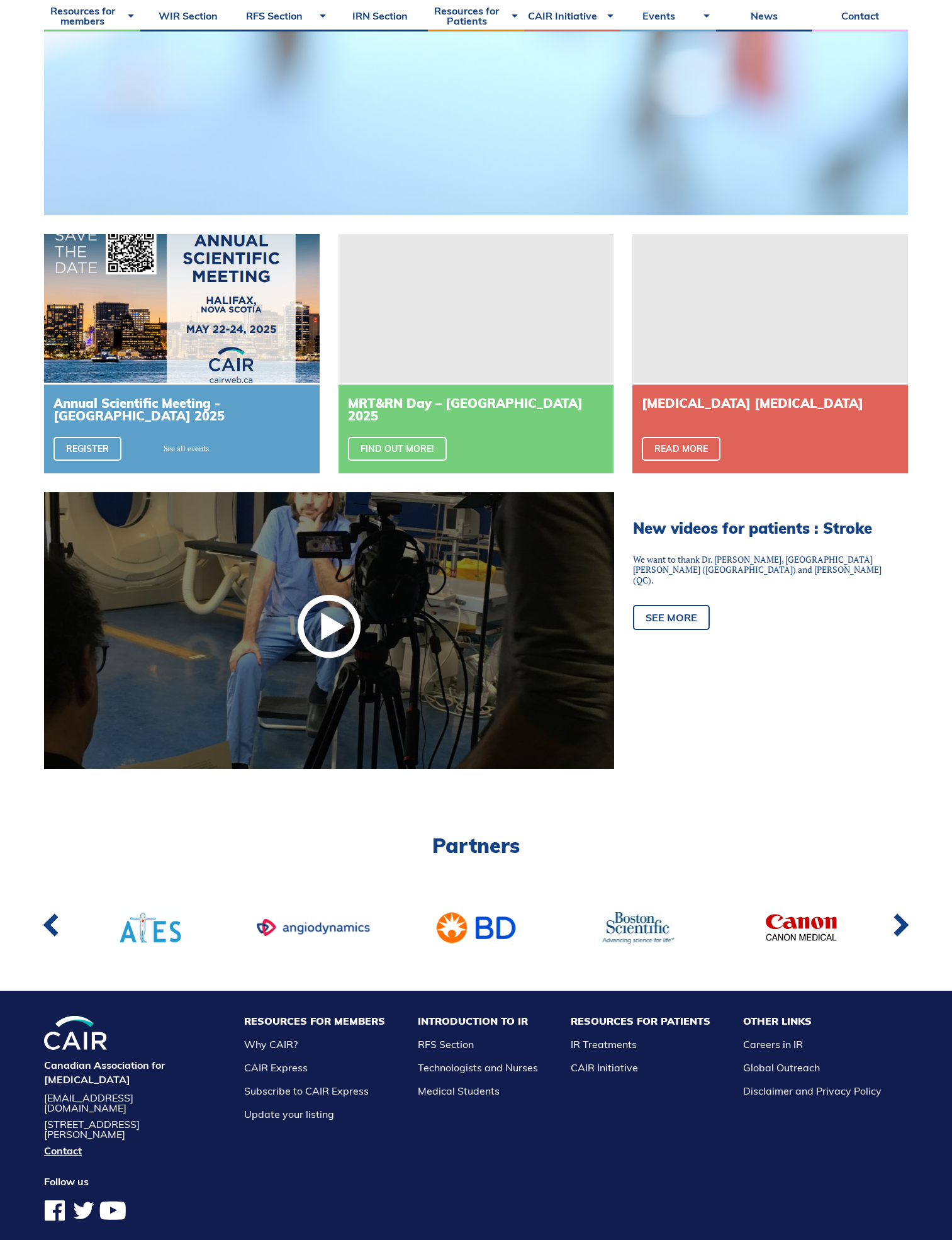
scroll to position [1042, 0]
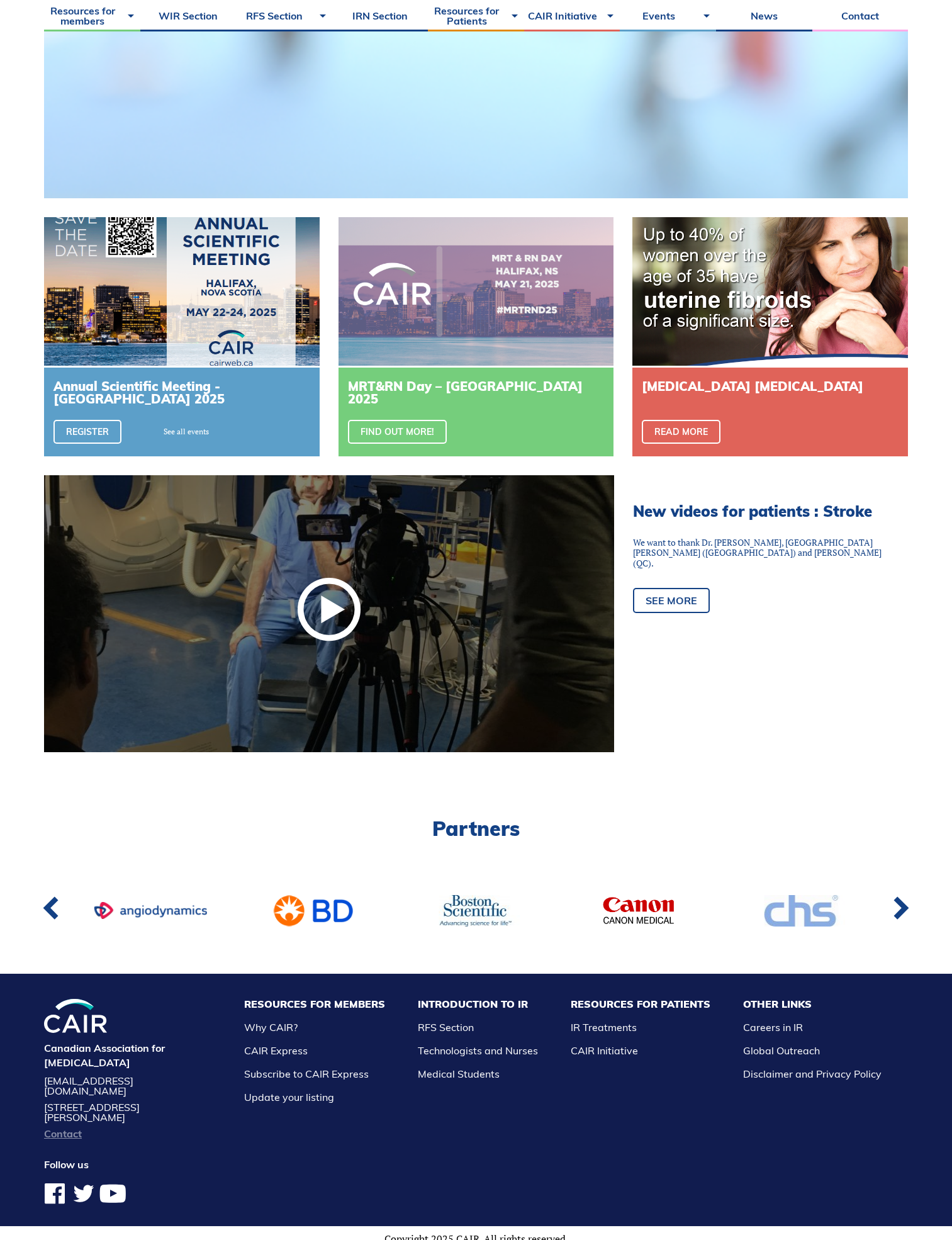
click at [72, 1129] on link "Contact" at bounding box center [128, 1134] width 168 height 10
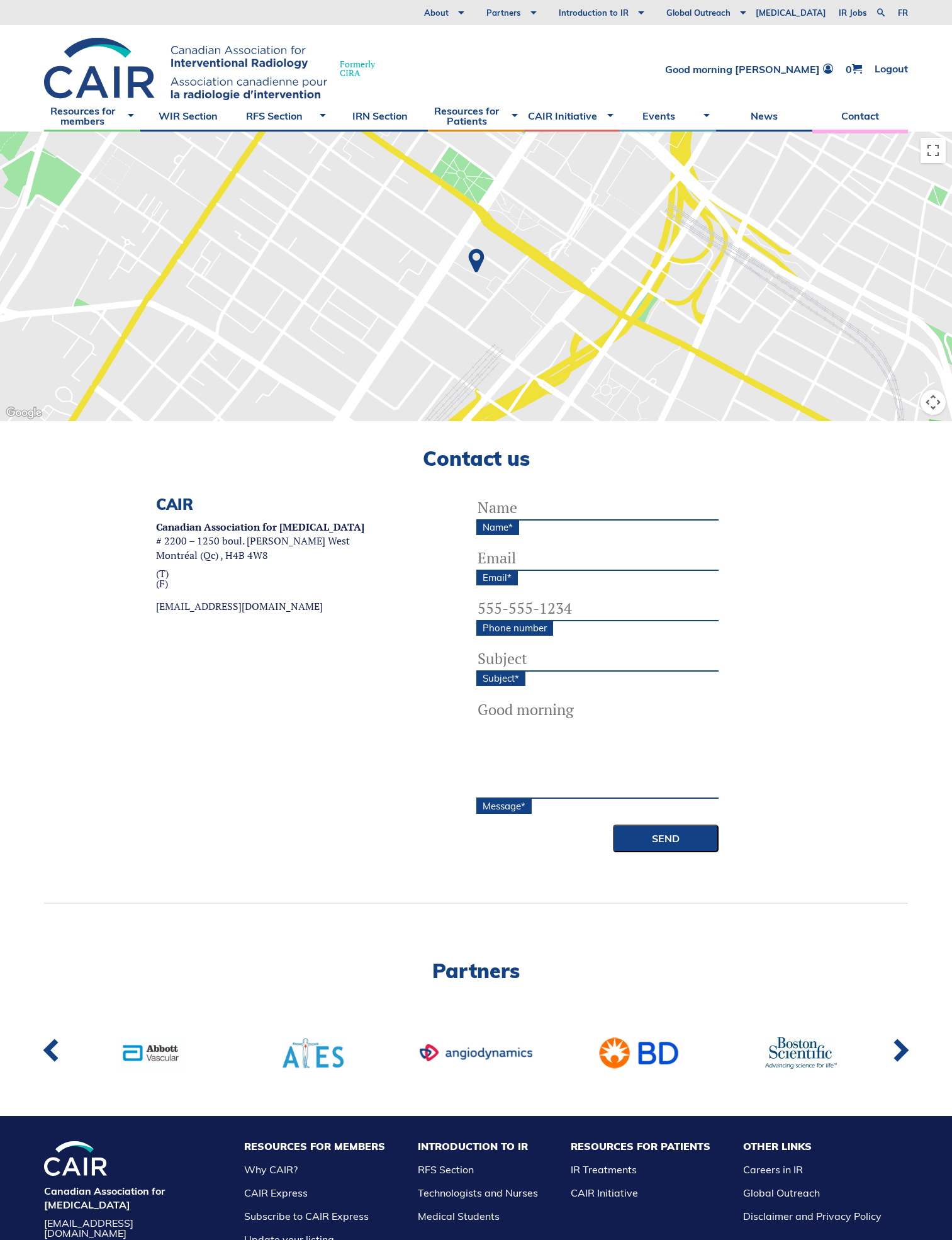
click at [550, 508] on input "Name *" at bounding box center [597, 509] width 242 height 26
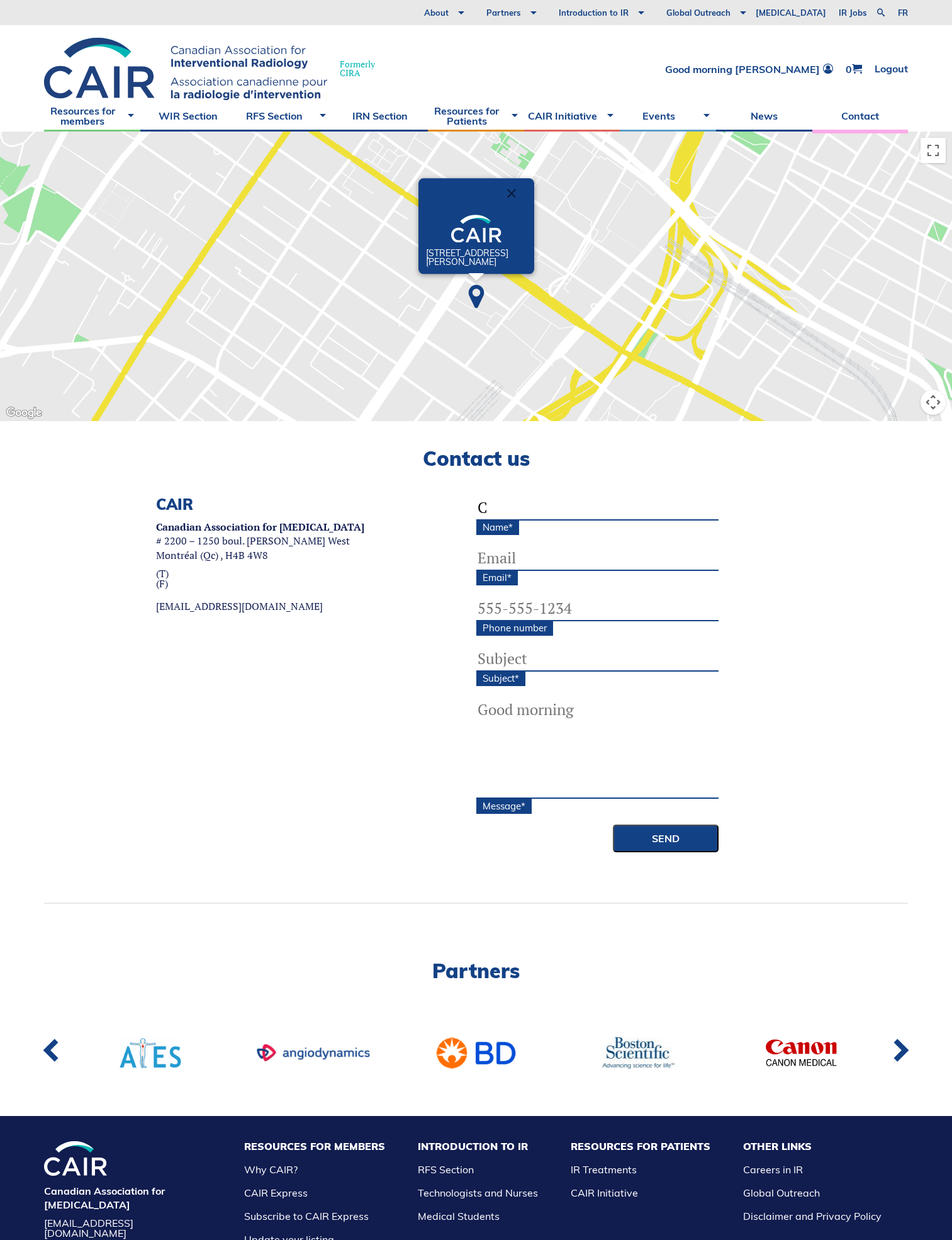
click at [550, 508] on input "C" at bounding box center [597, 509] width 242 height 26
type input "[PERSON_NAME]"
type input "[EMAIL_ADDRESS][DOMAIN_NAME]"
type input "[PHONE_NUMBER]"
click at [554, 558] on input "[EMAIL_ADDRESS][DOMAIN_NAME]" at bounding box center [597, 559] width 242 height 26
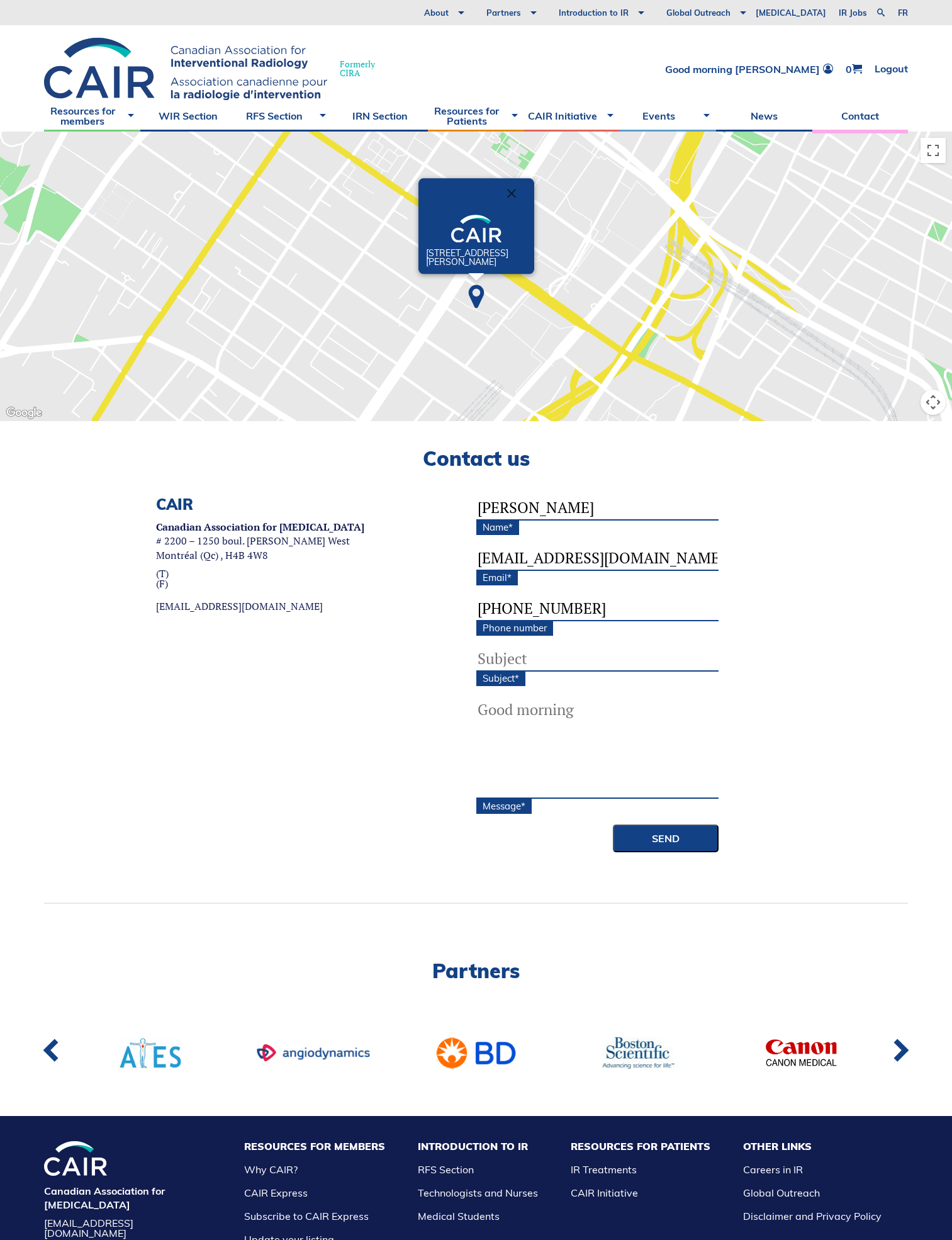
click at [554, 558] on input "[EMAIL_ADDRESS][DOMAIN_NAME]" at bounding box center [597, 559] width 242 height 26
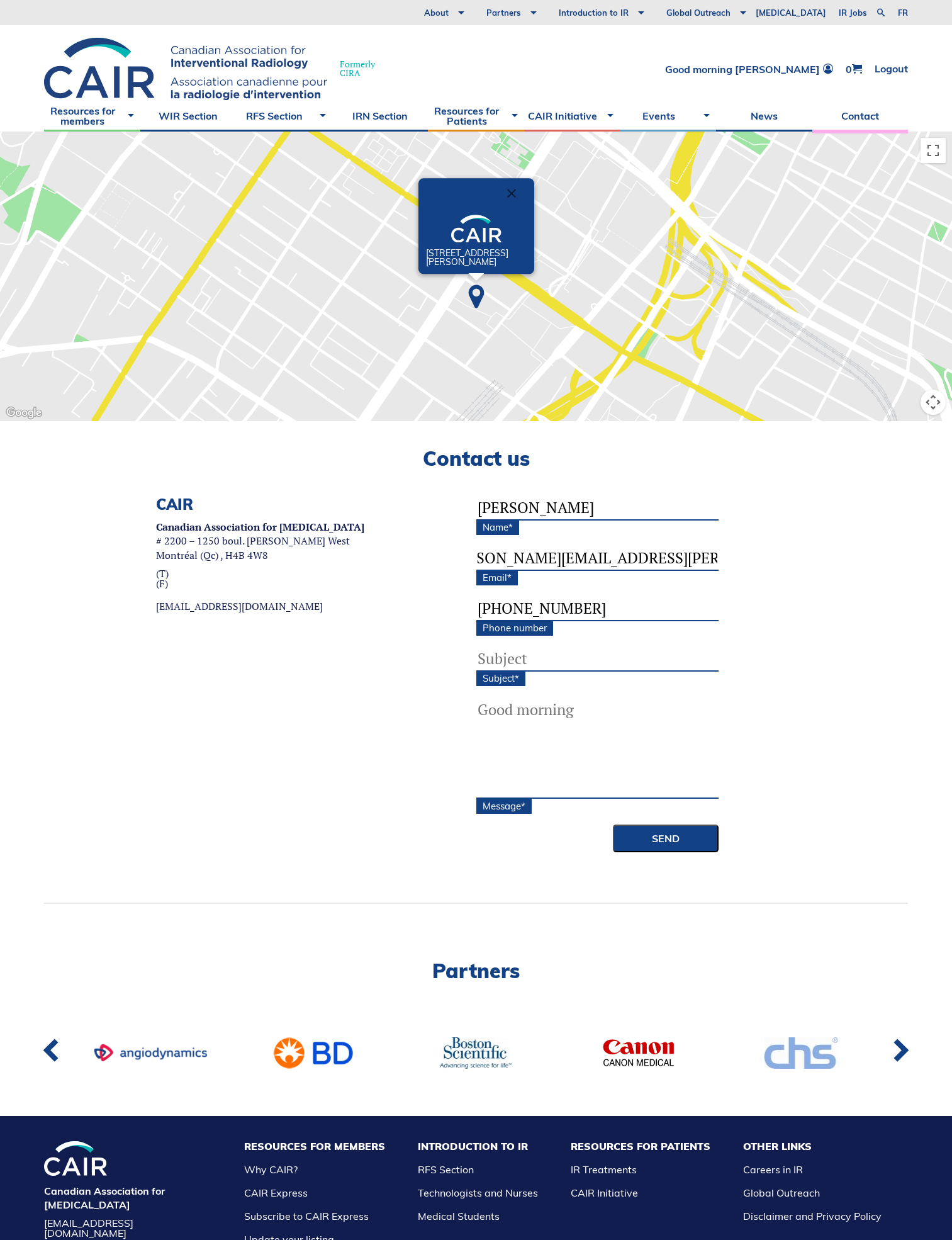
scroll to position [0, 40]
type input "[PERSON_NAME][EMAIL_ADDRESS][PERSON_NAME][DOMAIN_NAME]"
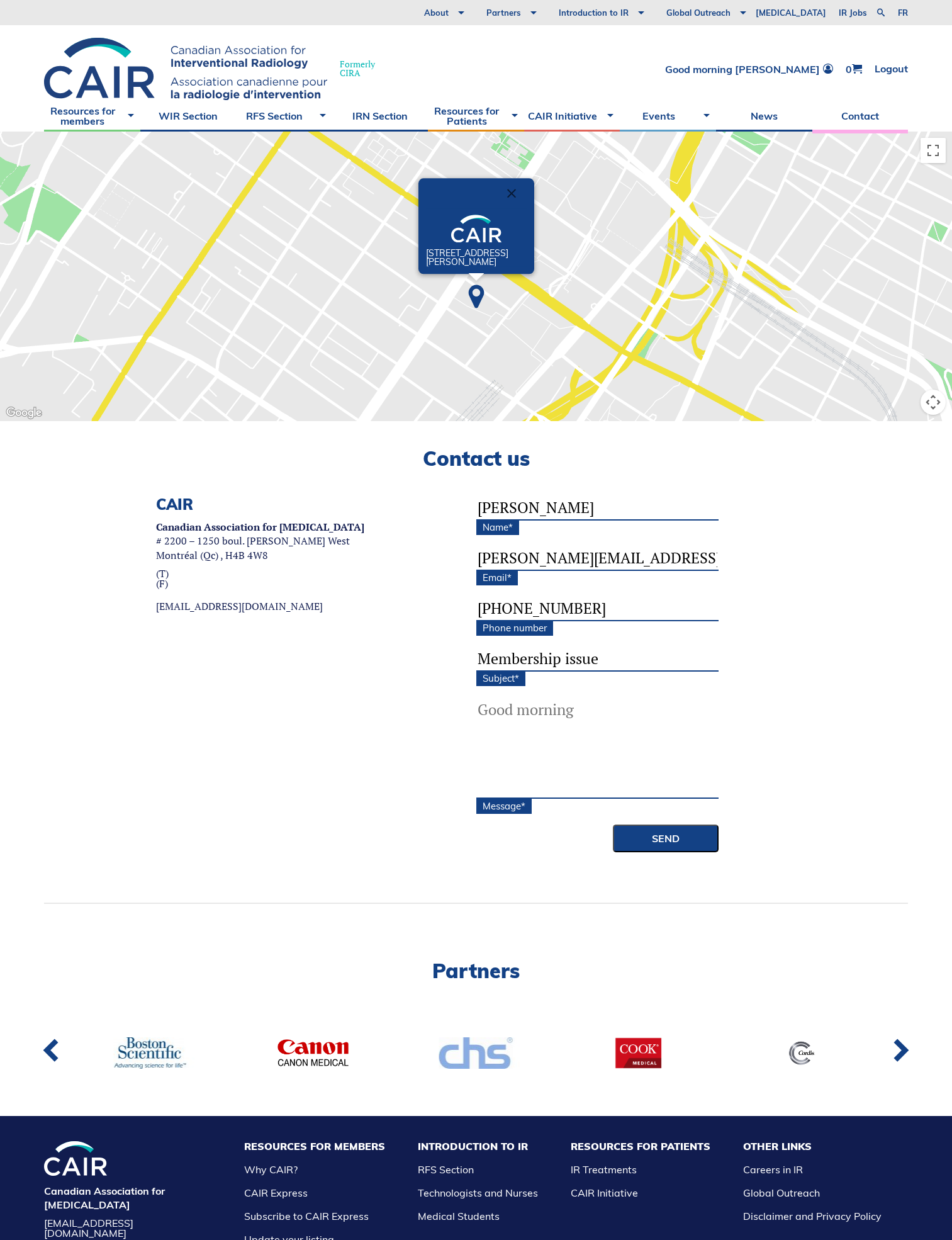
type input "Membership issue"
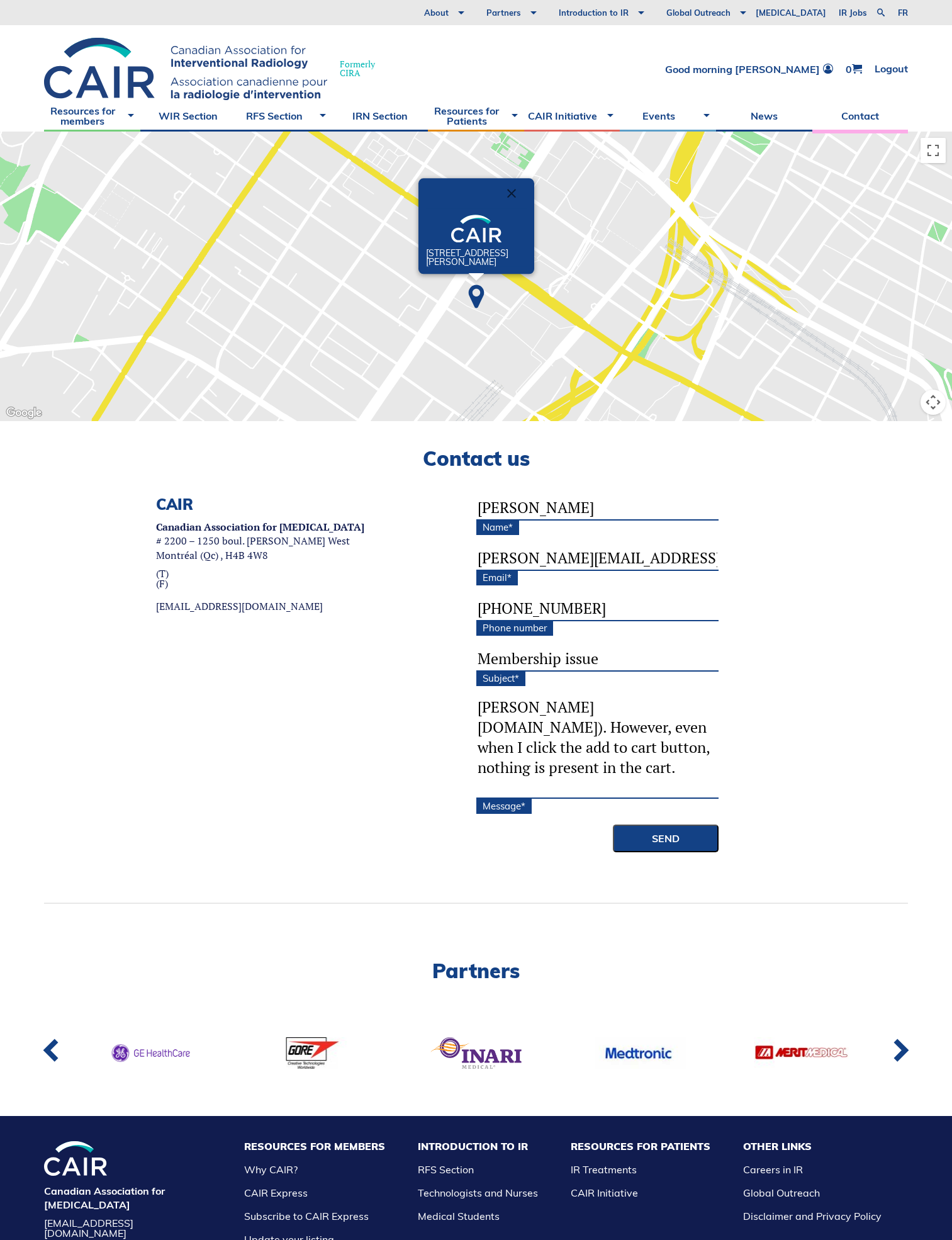
scroll to position [144, 0]
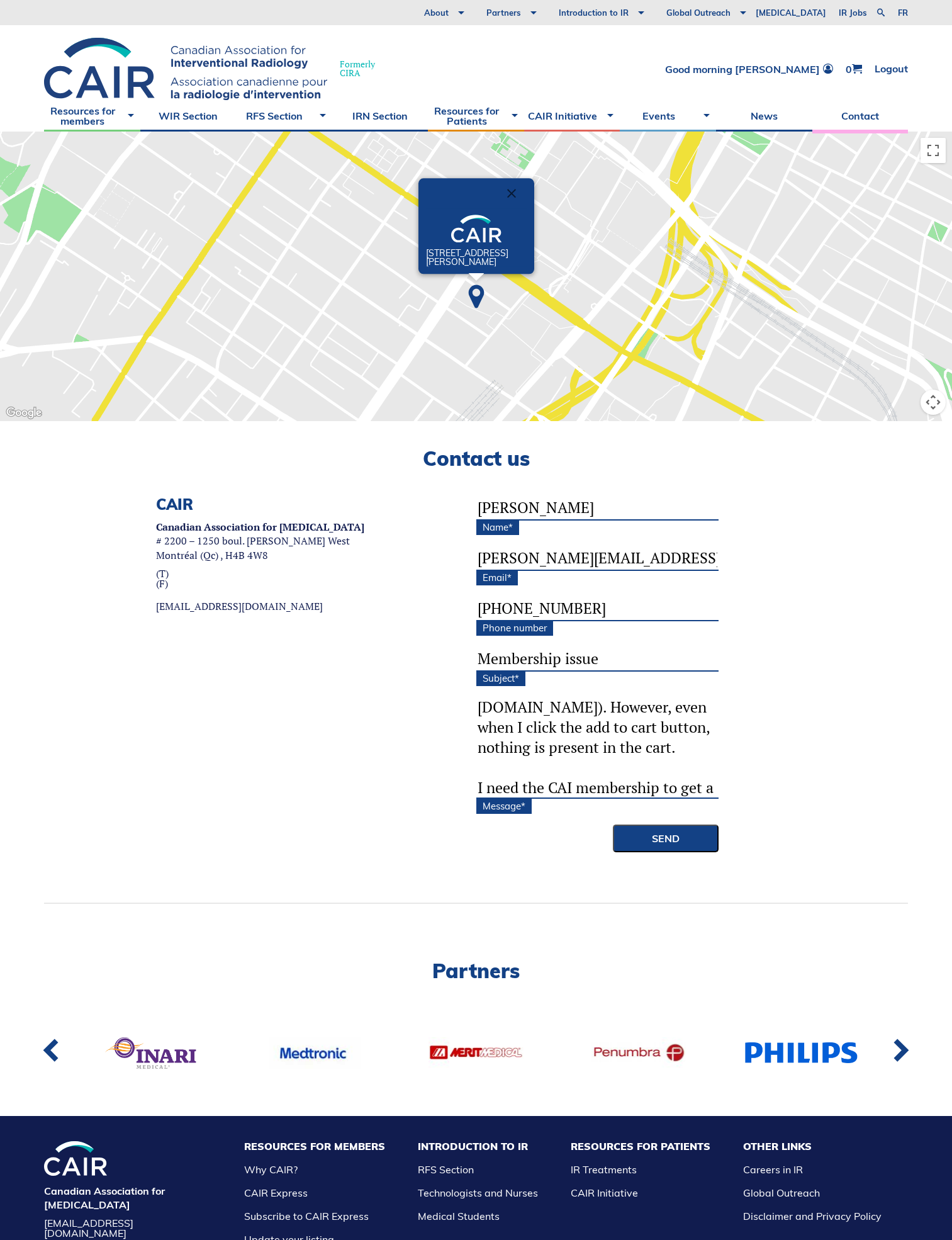
type textarea "Hello, I've been trying to purchase a fellow membership using my CAIR account (…"
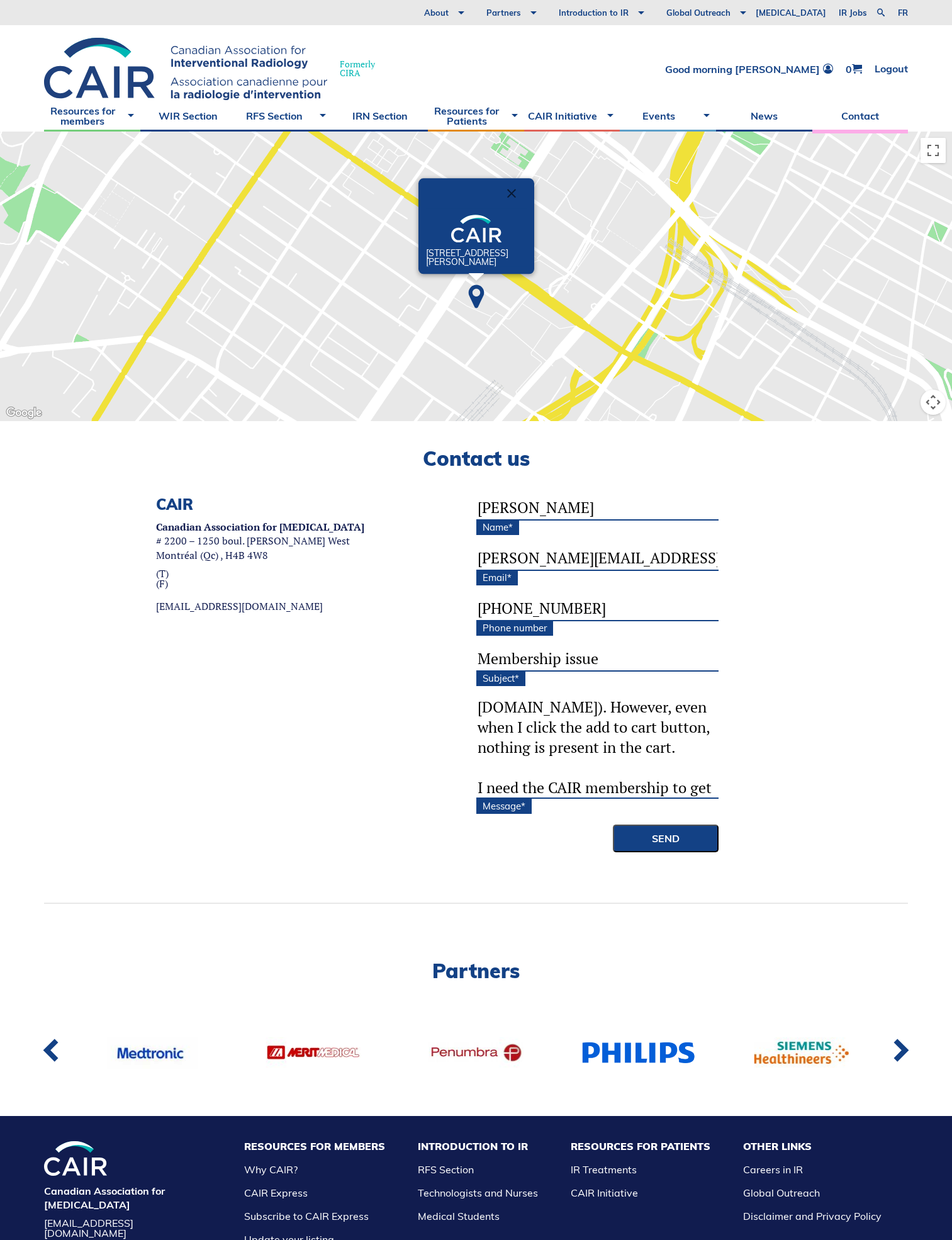
scroll to position [0, 0]
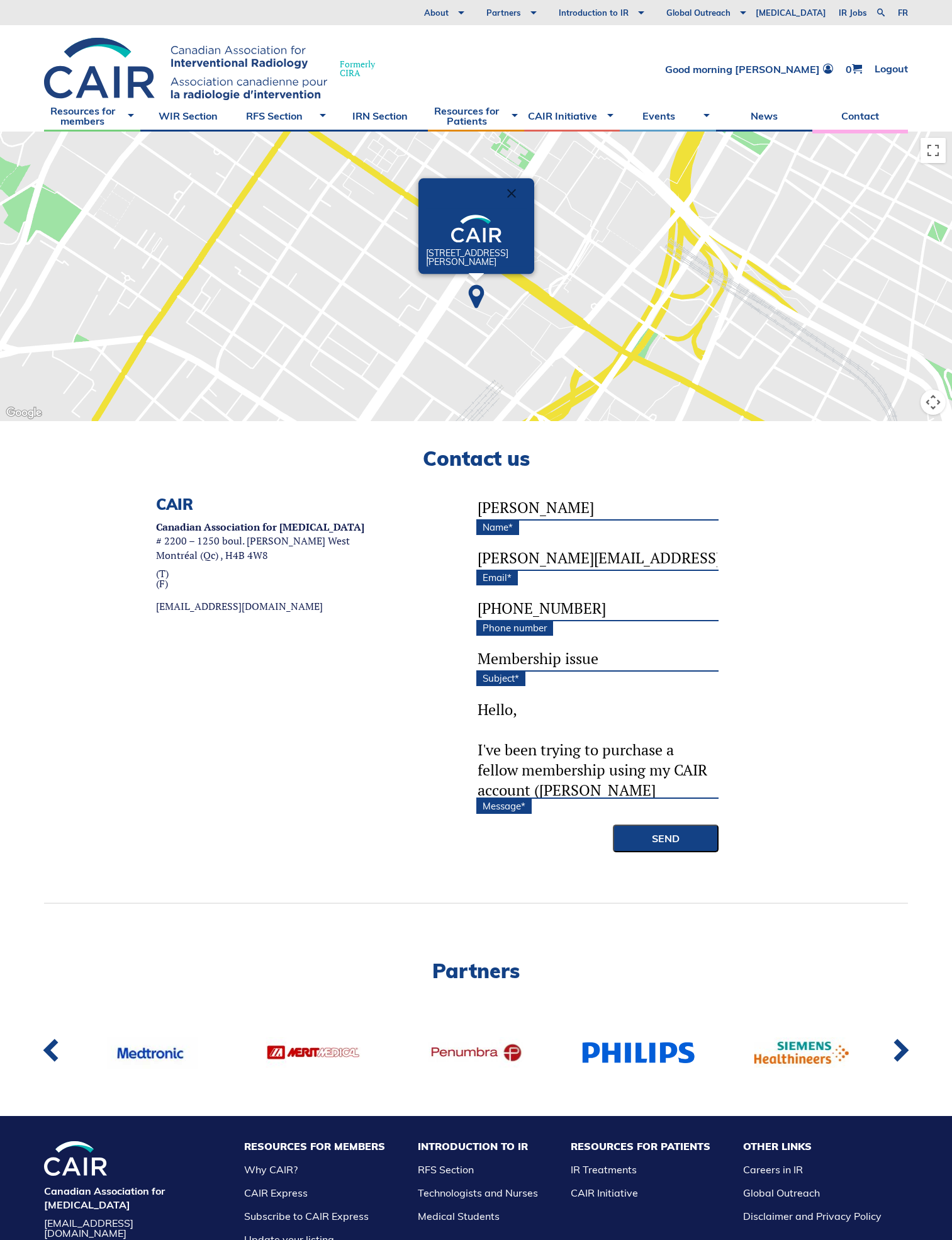
drag, startPoint x: 651, startPoint y: 789, endPoint x: 413, endPoint y: 619, distance: 292.5
click at [413, 619] on div "CAIR Canadian Association for [MEDICAL_DATA] # 2200 – 1250 boul. [PERSON_NAME][…" at bounding box center [476, 700] width 864 height 408
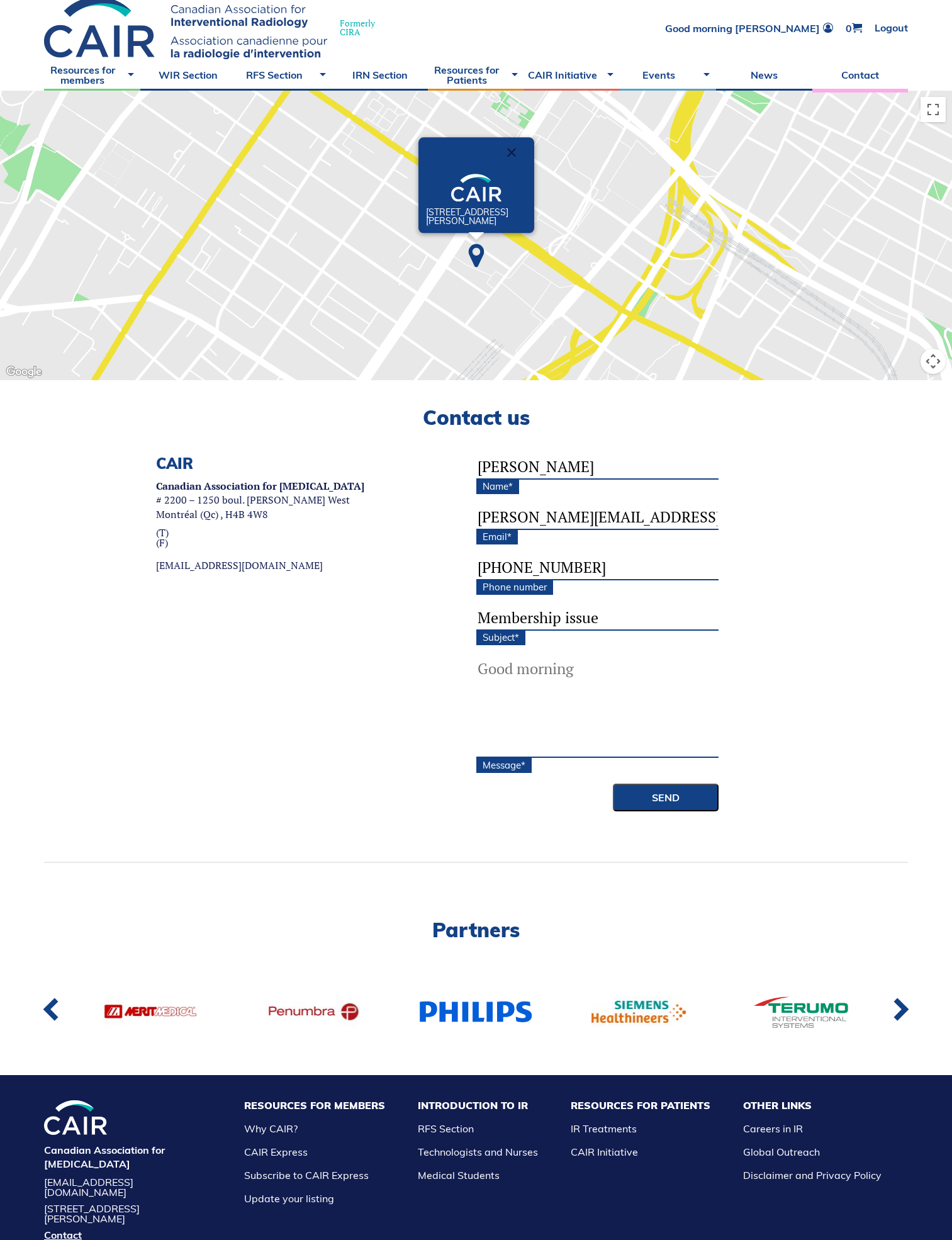
scroll to position [63, 0]
